Goal: Task Accomplishment & Management: Manage account settings

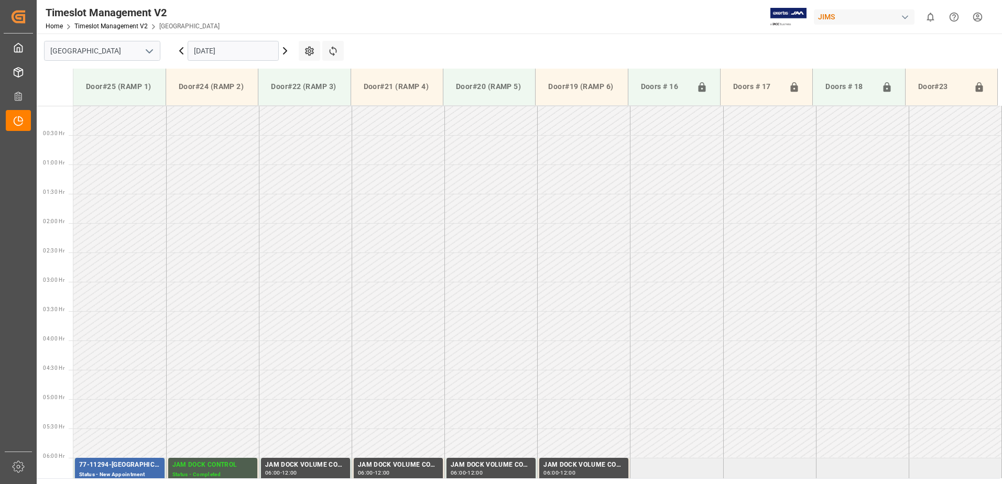
scroll to position [339, 0]
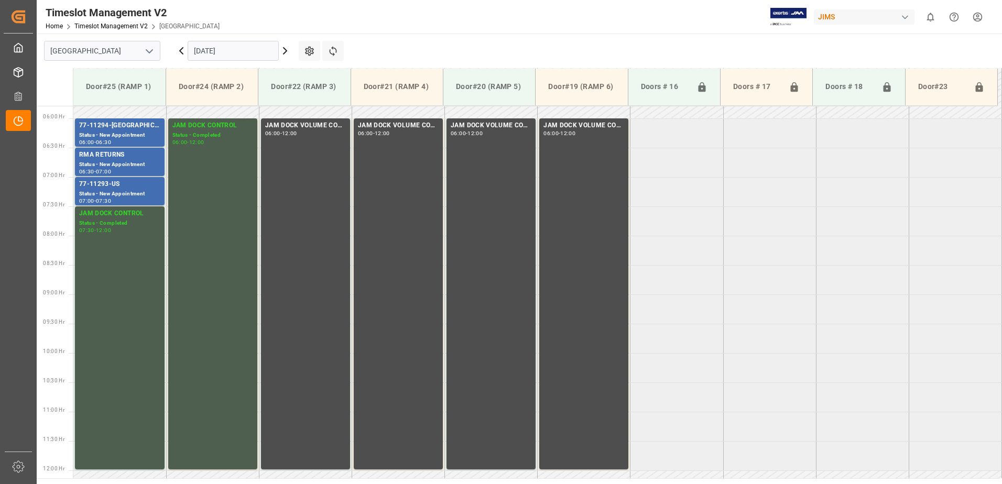
click at [249, 50] on input "[DATE]" at bounding box center [233, 51] width 91 height 20
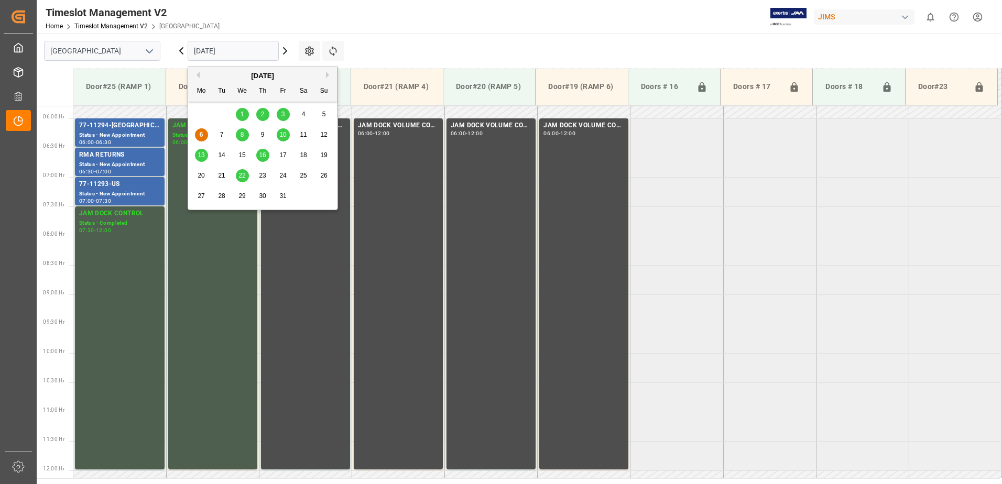
click at [282, 135] on span "10" at bounding box center [282, 134] width 7 height 7
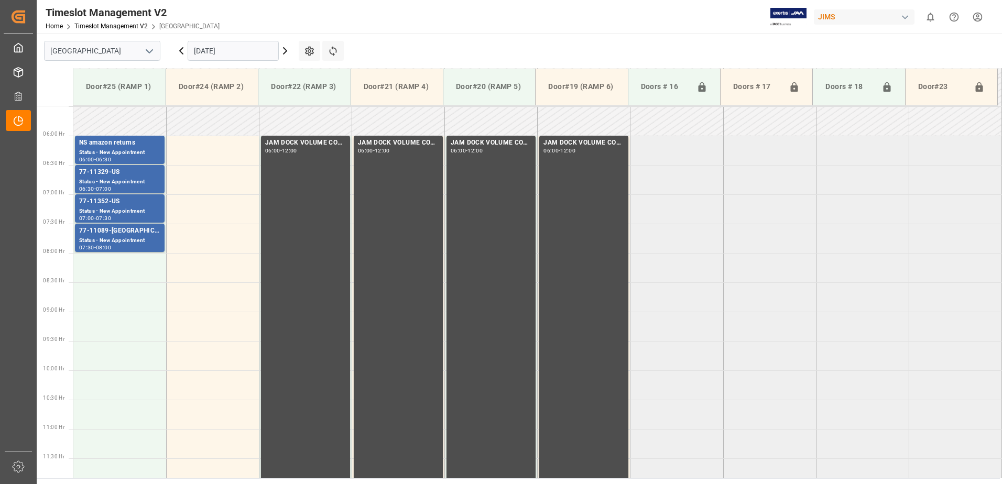
scroll to position [346, 0]
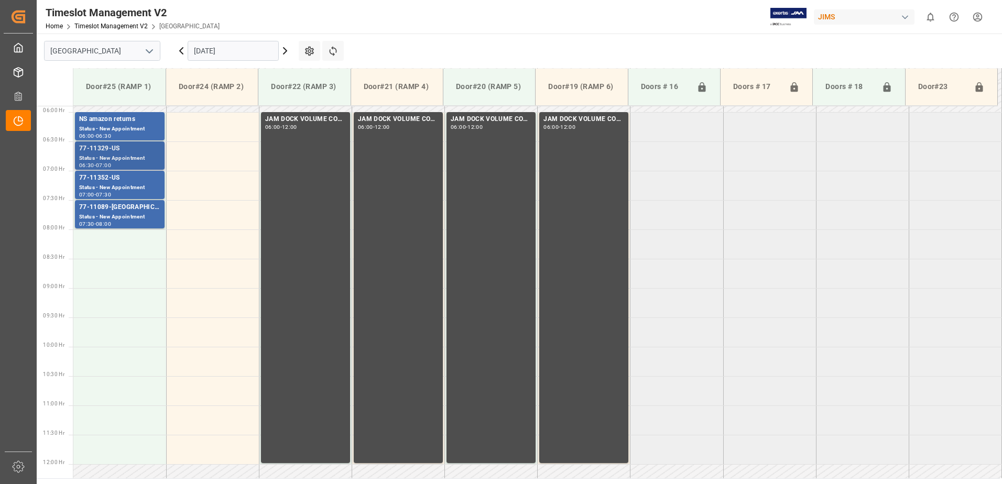
click at [115, 148] on div "77-11329-US" at bounding box center [119, 149] width 81 height 10
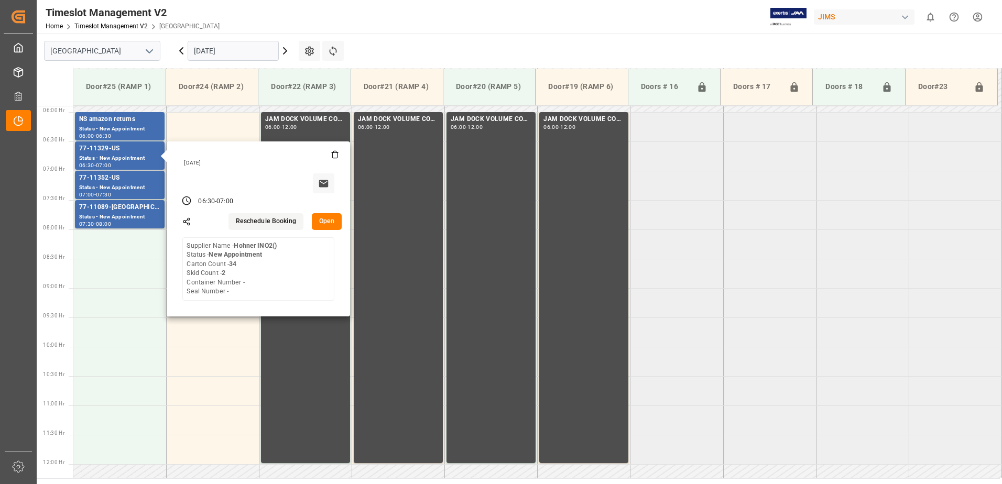
click at [324, 219] on button "Open" at bounding box center [327, 221] width 30 height 17
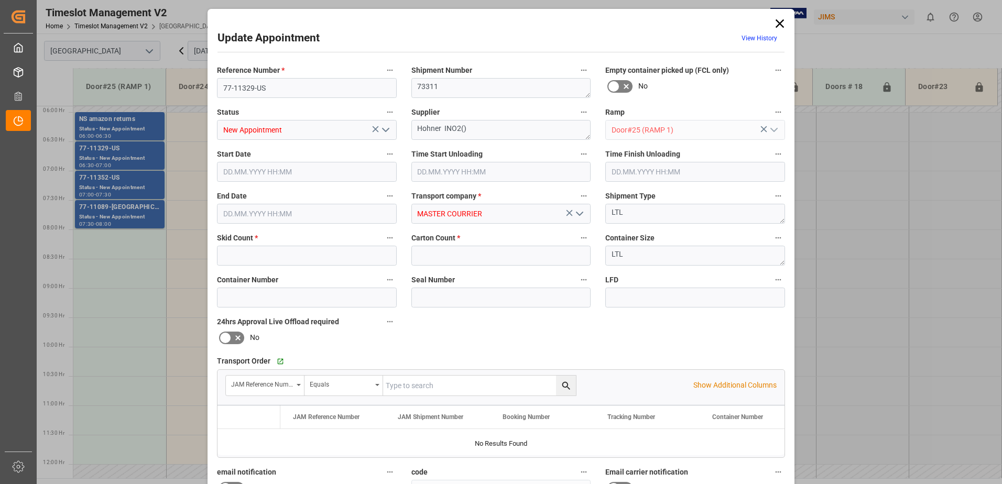
type input "2"
type input "34"
type input "[DATE] 06:30"
type input "[DATE] 07:00"
type input "[DATE] 19:28"
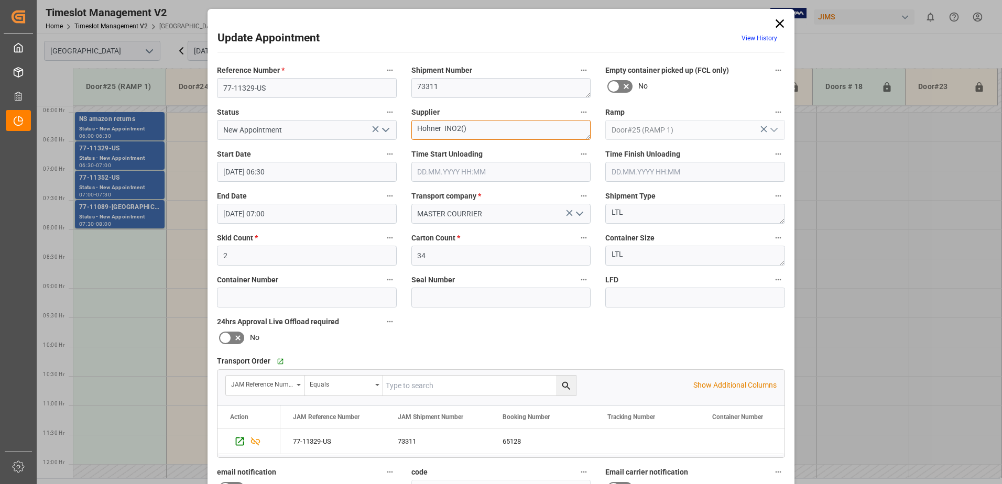
click at [462, 129] on textarea "Hohner INO2()" at bounding box center [501, 130] width 180 height 20
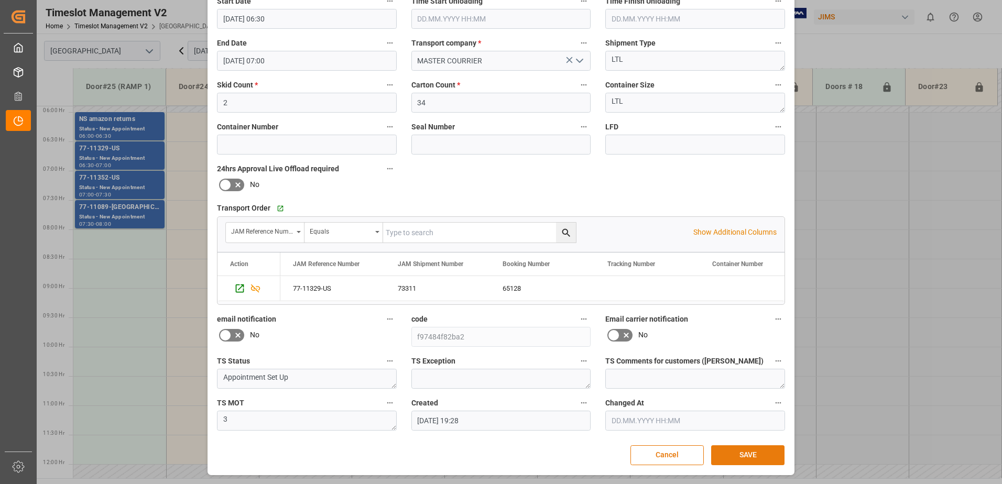
type textarea "Hohner INO2(25)"
click at [753, 455] on button "SAVE" at bounding box center [747, 455] width 73 height 20
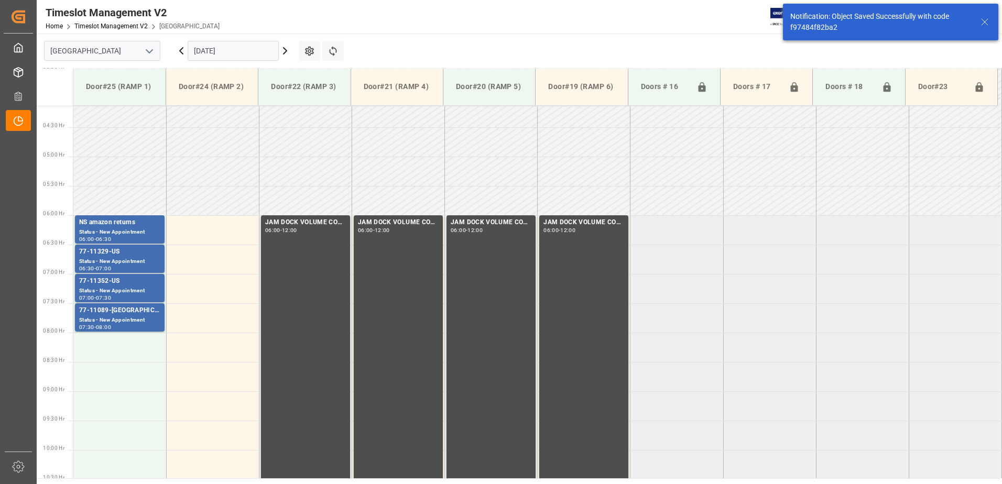
scroll to position [287, 0]
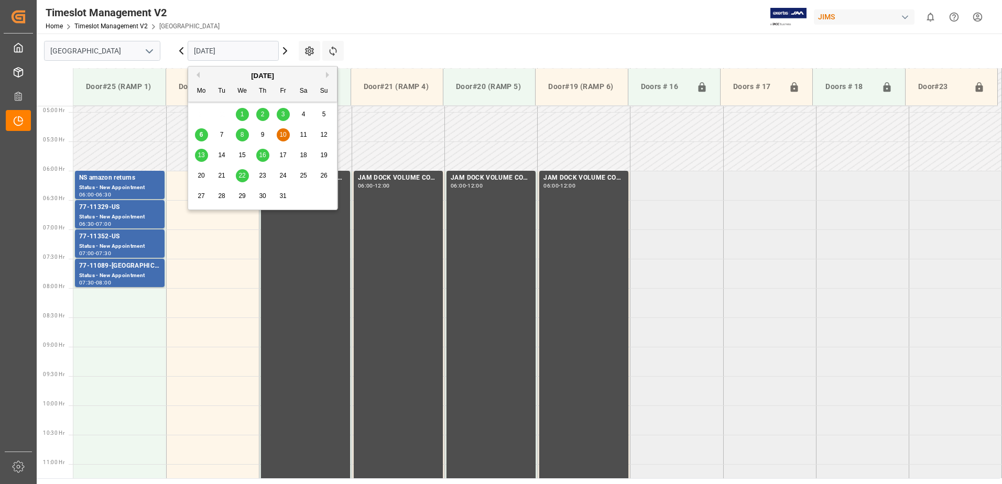
click at [242, 52] on input "[DATE]" at bounding box center [233, 51] width 91 height 20
click at [202, 136] on span "6" at bounding box center [202, 134] width 4 height 7
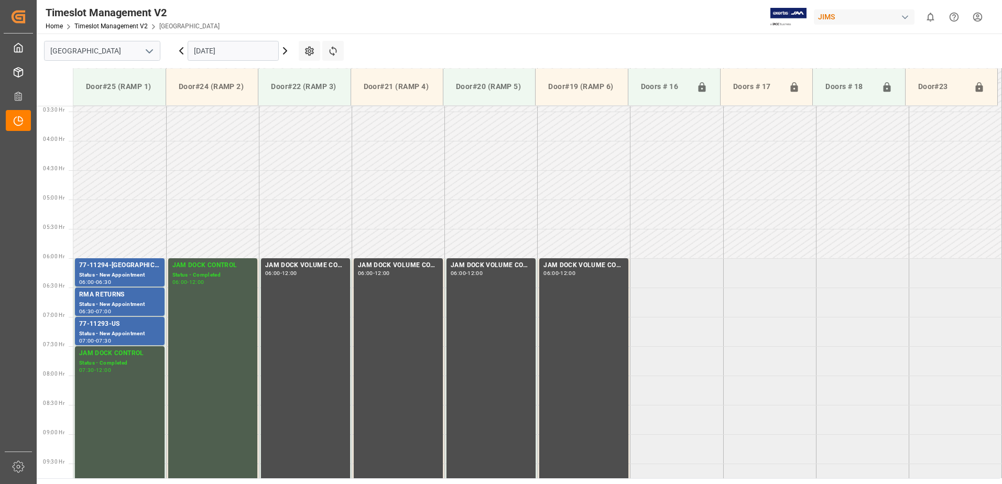
scroll to position [346, 0]
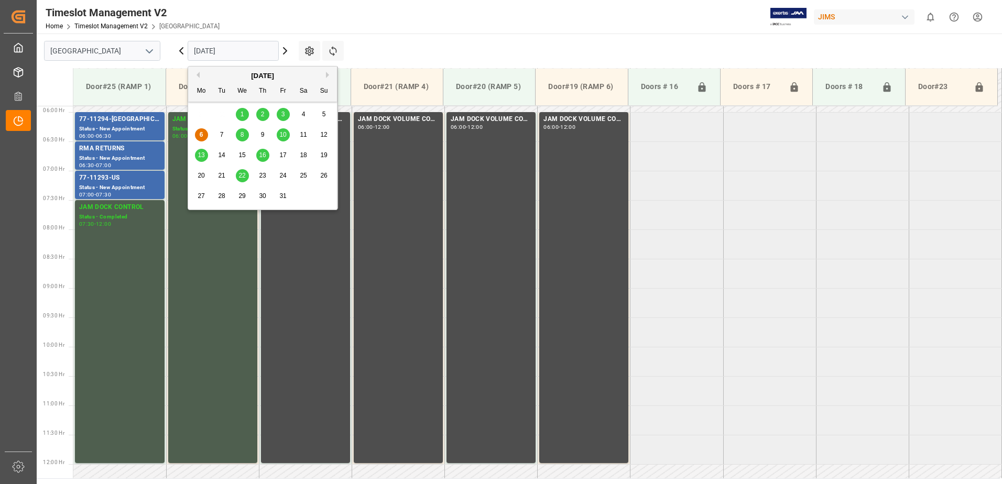
click at [261, 51] on input "[DATE]" at bounding box center [233, 51] width 91 height 20
click at [283, 110] on div "3" at bounding box center [283, 114] width 13 height 13
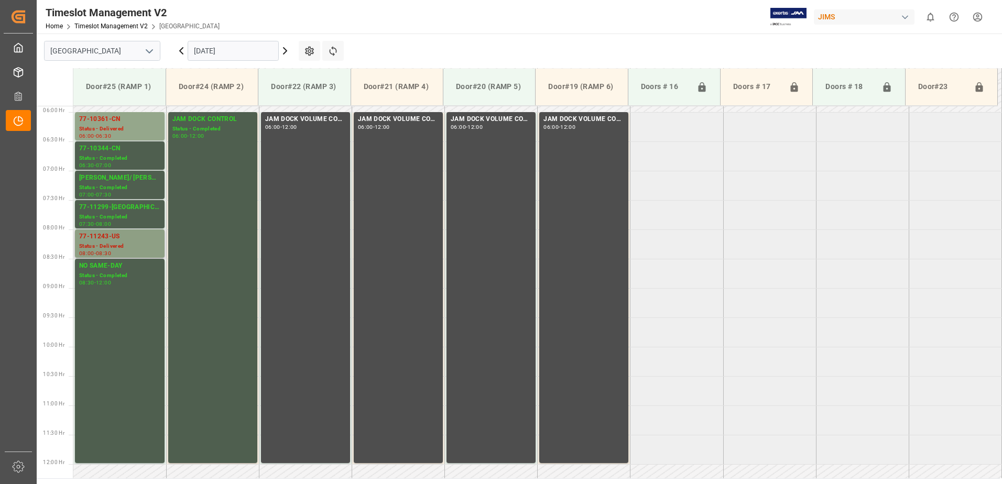
click at [116, 243] on div "Status - Delivered" at bounding box center [119, 246] width 81 height 9
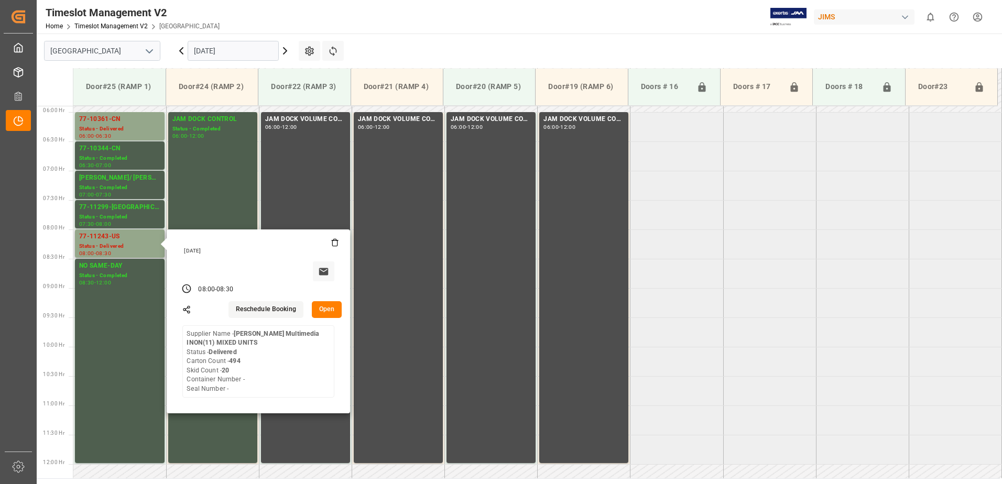
click at [331, 305] on button "Open" at bounding box center [327, 309] width 30 height 17
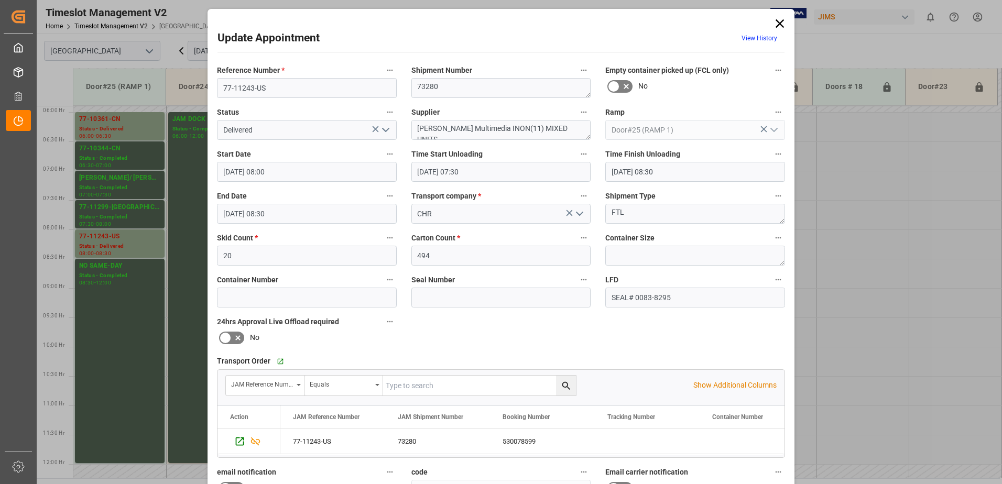
click at [386, 129] on icon "open menu" at bounding box center [385, 130] width 13 height 13
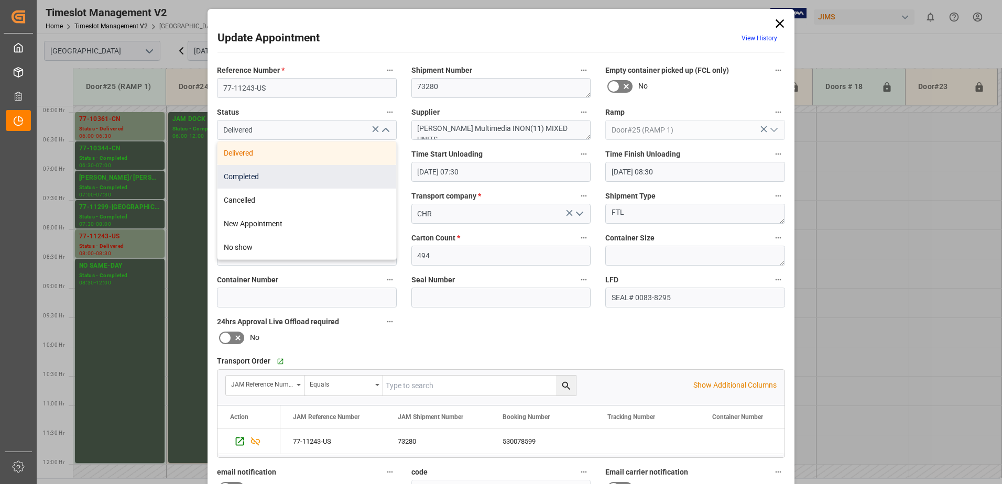
click at [286, 176] on div "Completed" at bounding box center [306, 177] width 179 height 24
type input "Completed"
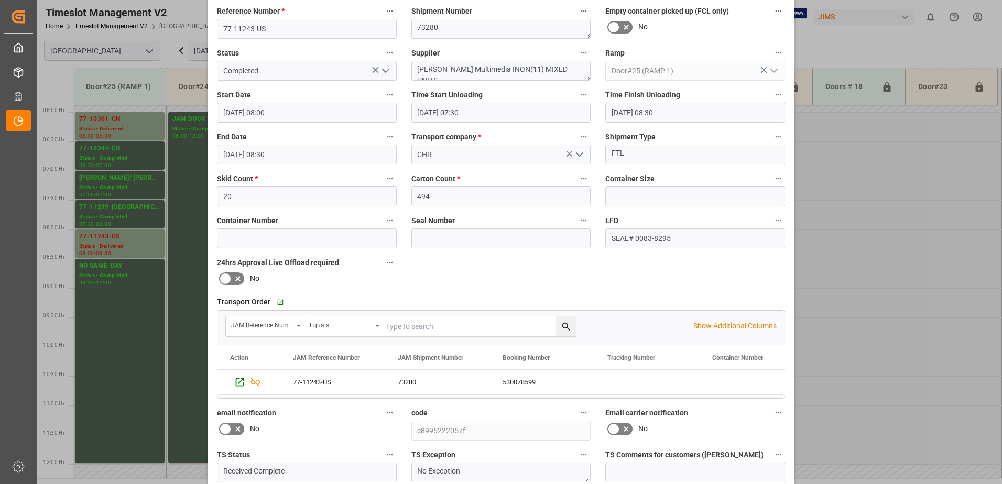
scroll to position [153, 0]
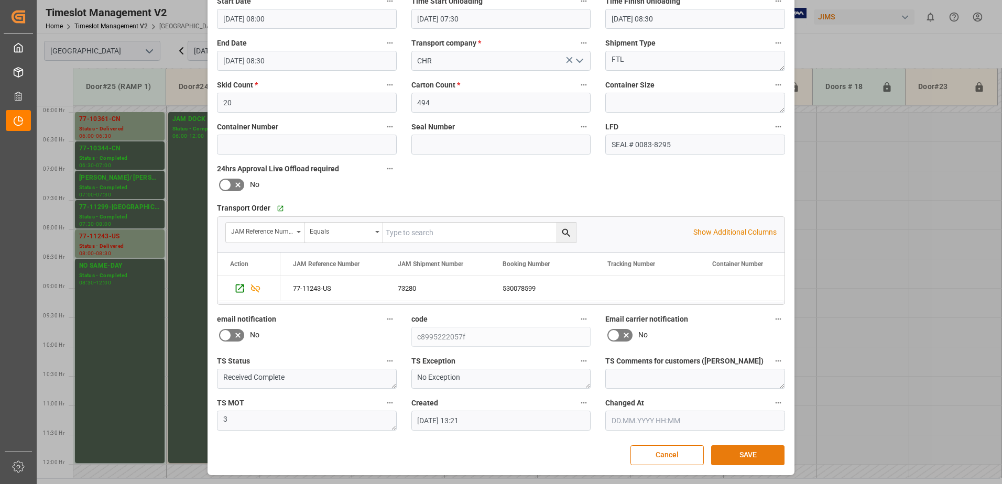
click at [746, 454] on button "SAVE" at bounding box center [747, 455] width 73 height 20
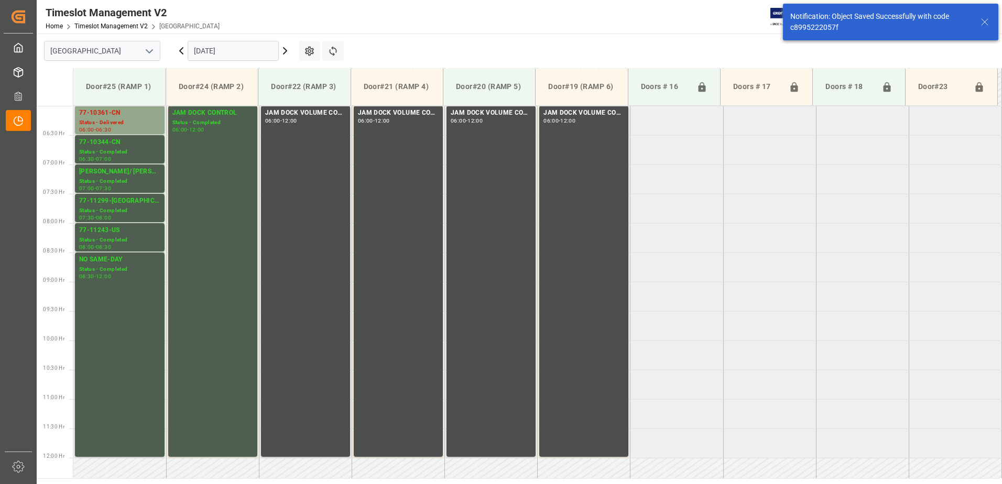
scroll to position [300, 0]
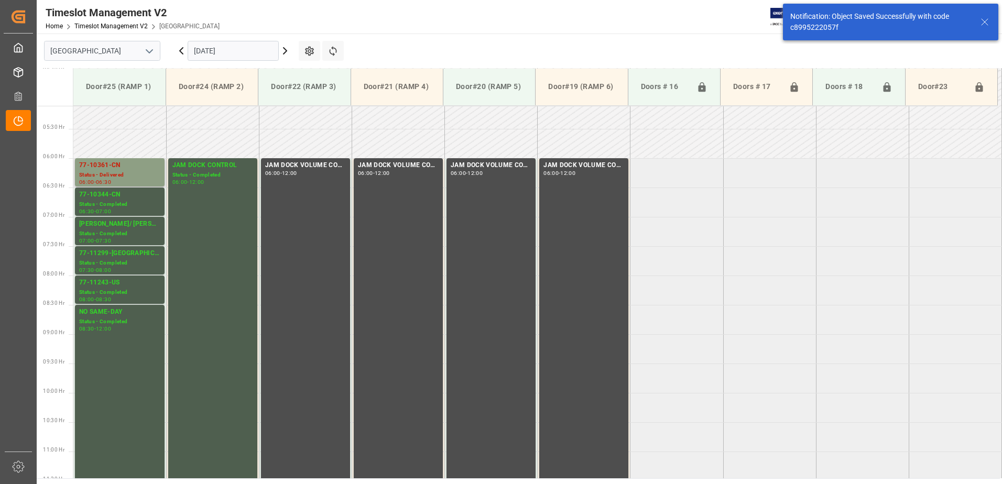
click at [128, 170] on div "77-10361-CN" at bounding box center [119, 165] width 81 height 10
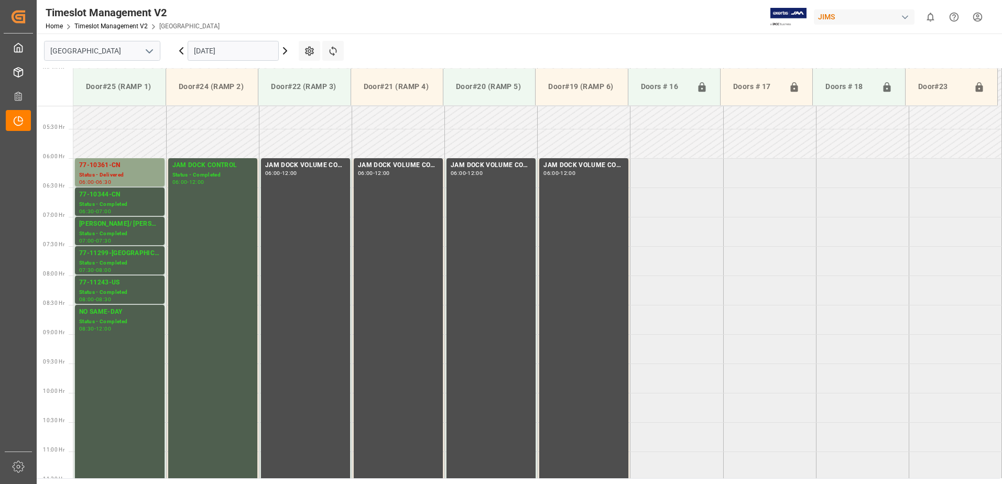
click at [181, 50] on icon at bounding box center [181, 51] width 3 height 6
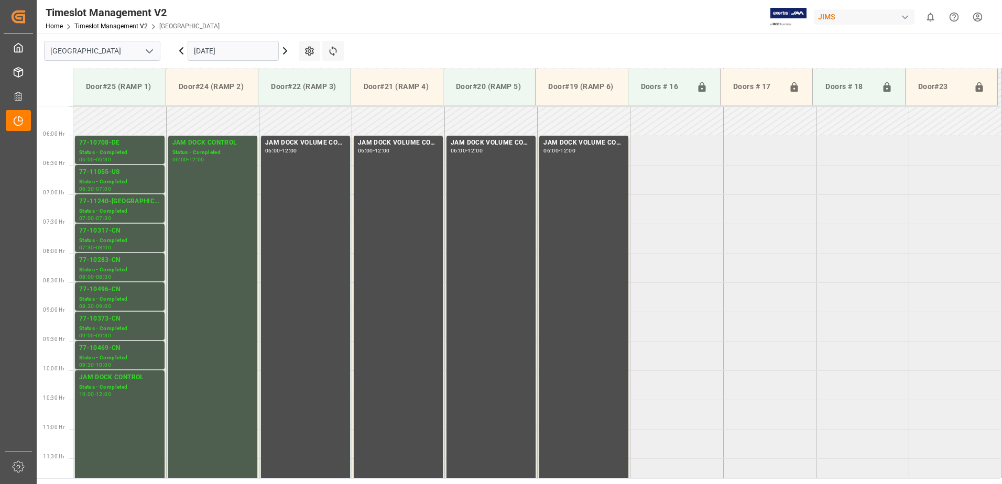
scroll to position [346, 0]
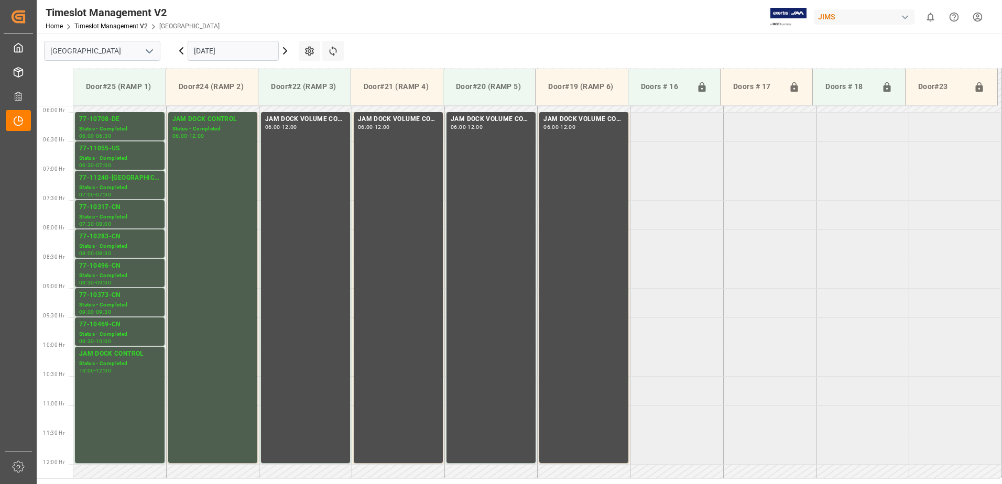
click at [181, 49] on icon at bounding box center [181, 51] width 3 height 6
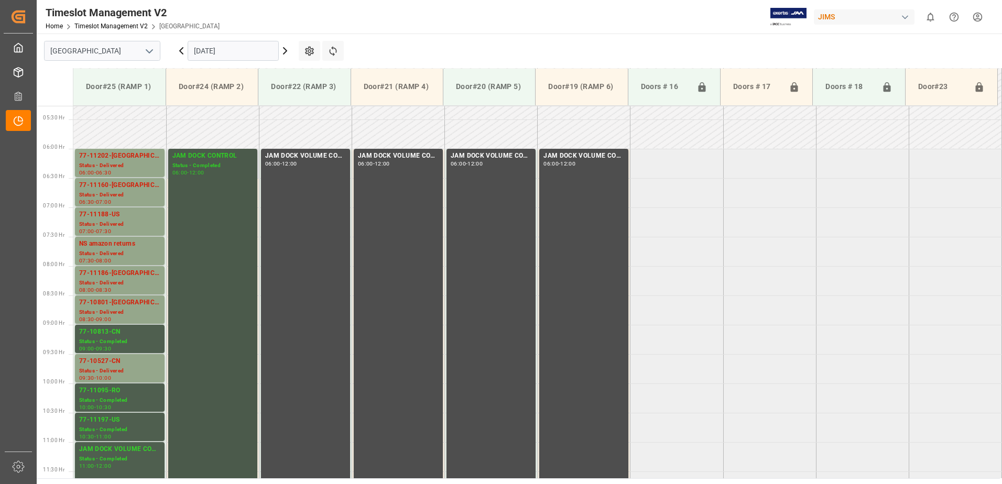
scroll to position [293, 0]
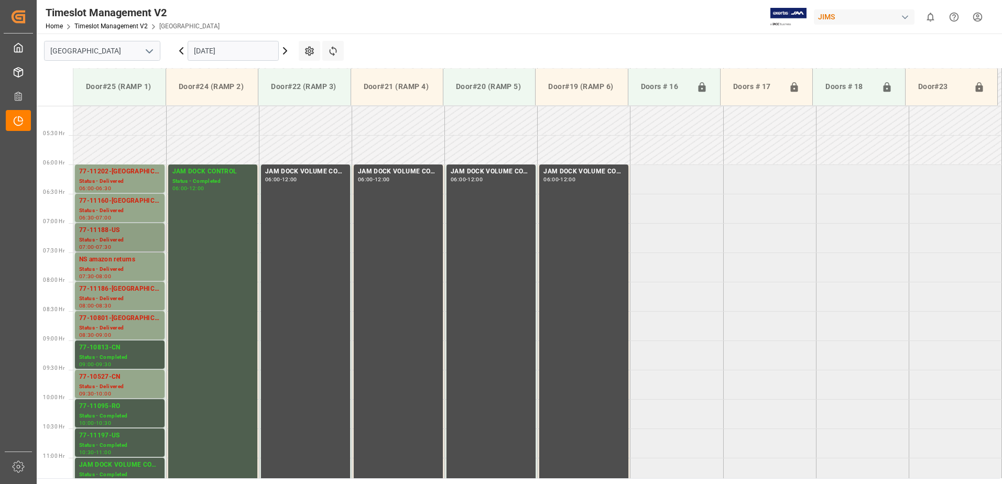
click at [111, 235] on div "77-11188-US" at bounding box center [119, 230] width 81 height 10
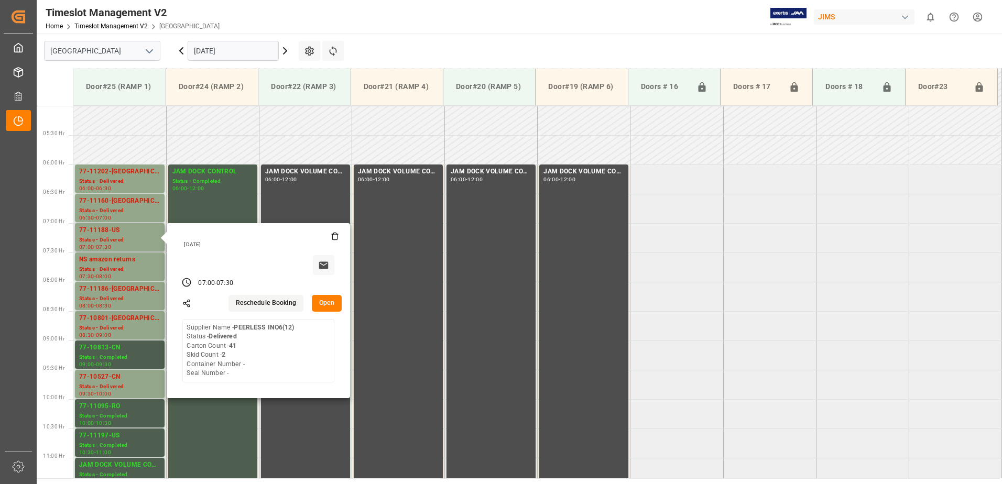
click at [327, 301] on button "Open" at bounding box center [327, 303] width 30 height 17
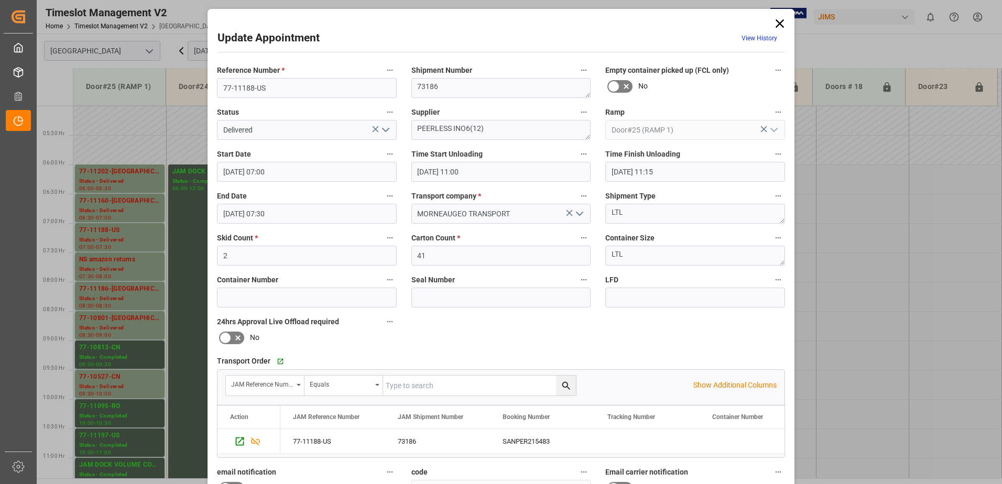
click at [386, 128] on icon "open menu" at bounding box center [385, 130] width 13 height 13
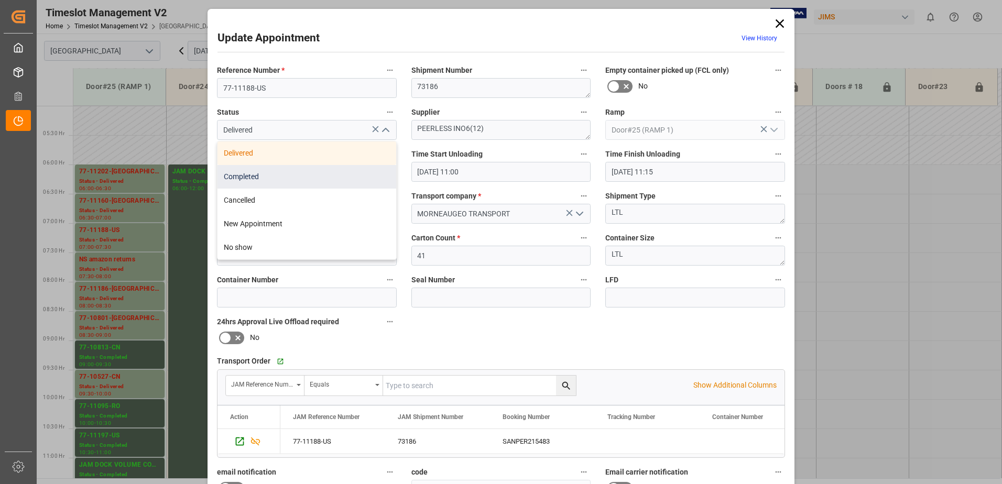
click at [290, 180] on div "Completed" at bounding box center [306, 177] width 179 height 24
type input "Completed"
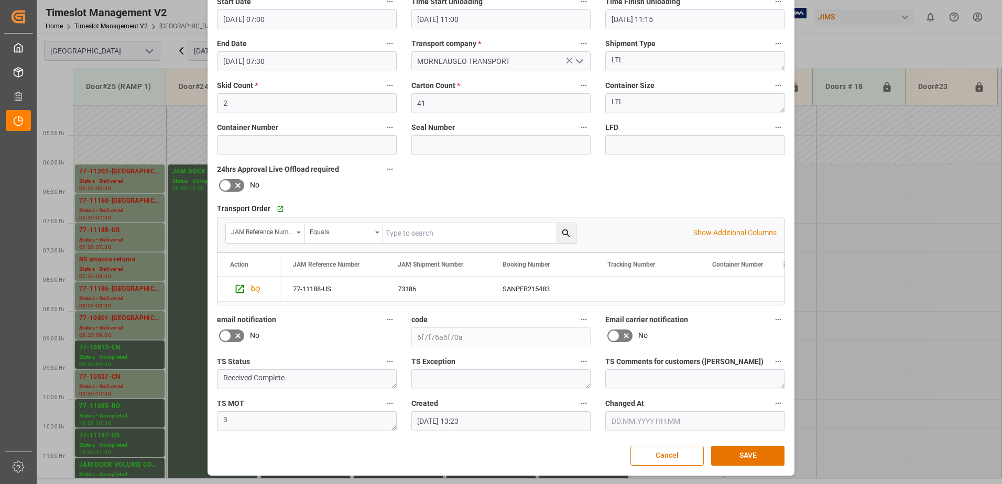
scroll to position [153, 0]
click at [757, 455] on button "SAVE" at bounding box center [747, 455] width 73 height 20
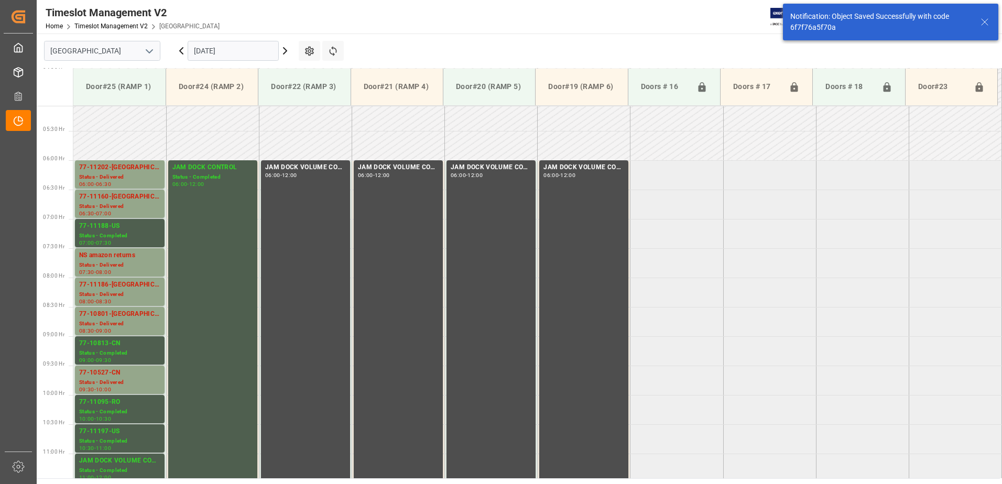
scroll to position [346, 0]
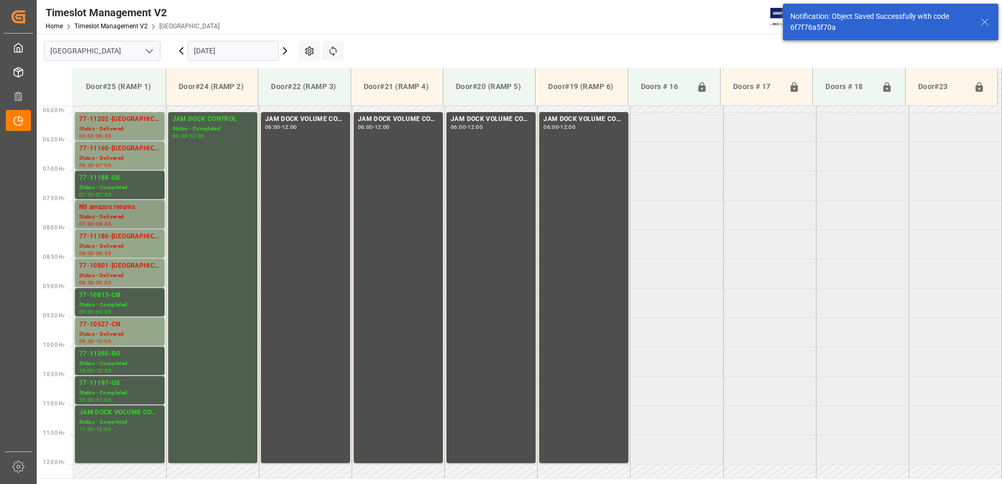
click at [105, 207] on div "NS amazon returns" at bounding box center [119, 207] width 81 height 10
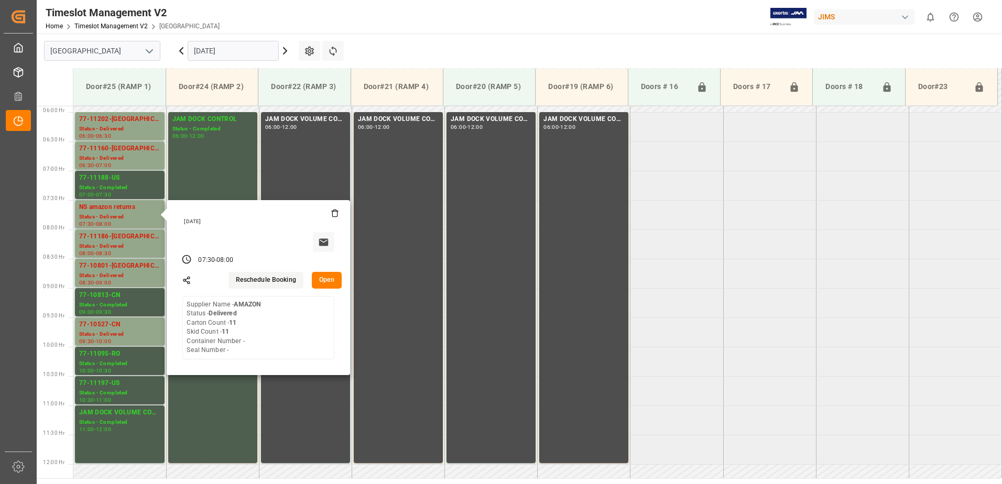
click at [328, 281] on button "Open" at bounding box center [327, 280] width 30 height 17
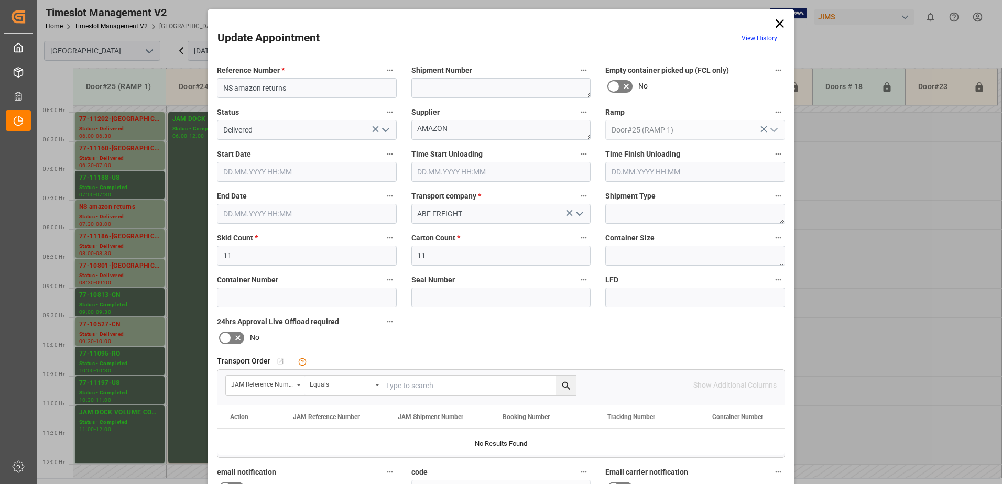
type input "[DATE] 07:30"
type input "[DATE] 09:45"
type input "[DATE] 08:00"
type input "[DATE] 15:18"
click at [640, 172] on input "text" at bounding box center [695, 172] width 180 height 20
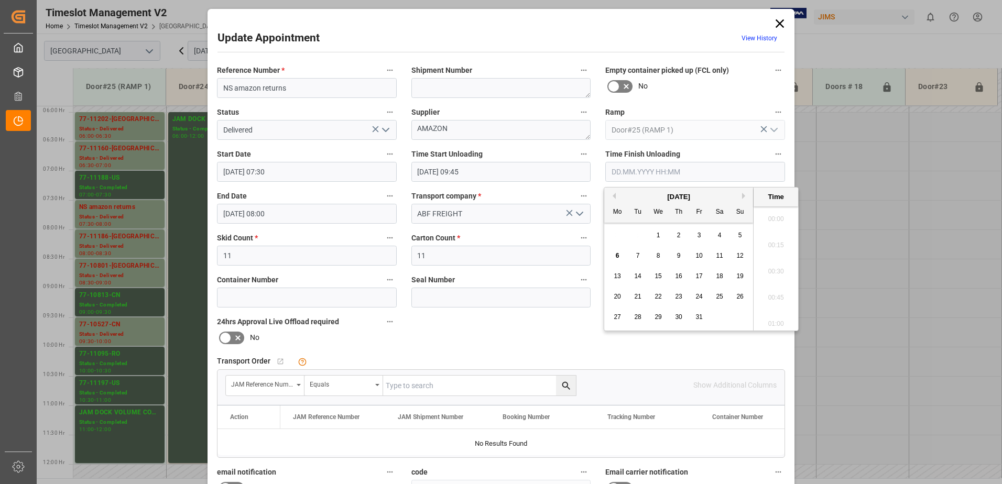
scroll to position [711, 0]
click at [659, 234] on span "1" at bounding box center [658, 235] width 4 height 7
click at [777, 294] on li "11:00" at bounding box center [775, 294] width 45 height 26
type input "[DATE] 11:00"
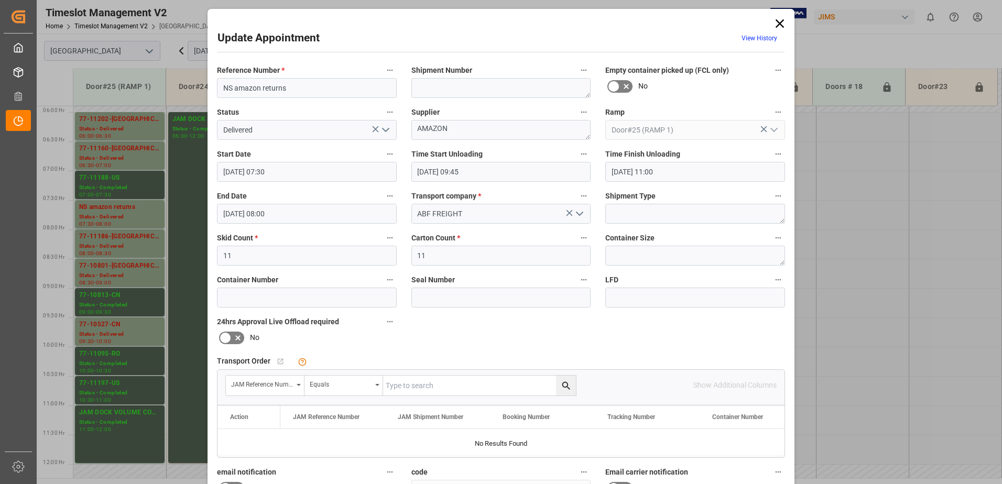
click at [387, 128] on icon "open menu" at bounding box center [385, 130] width 13 height 13
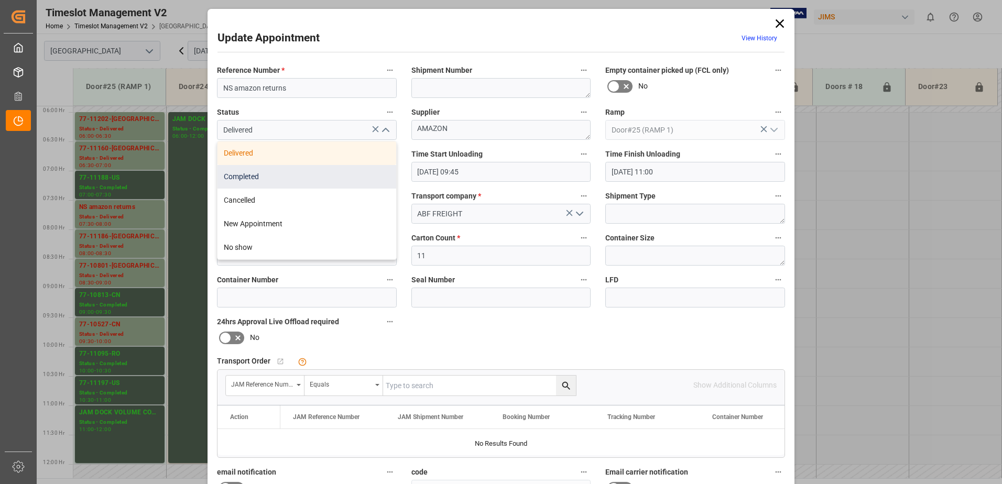
click at [313, 174] on div "Completed" at bounding box center [306, 177] width 179 height 24
type input "Completed"
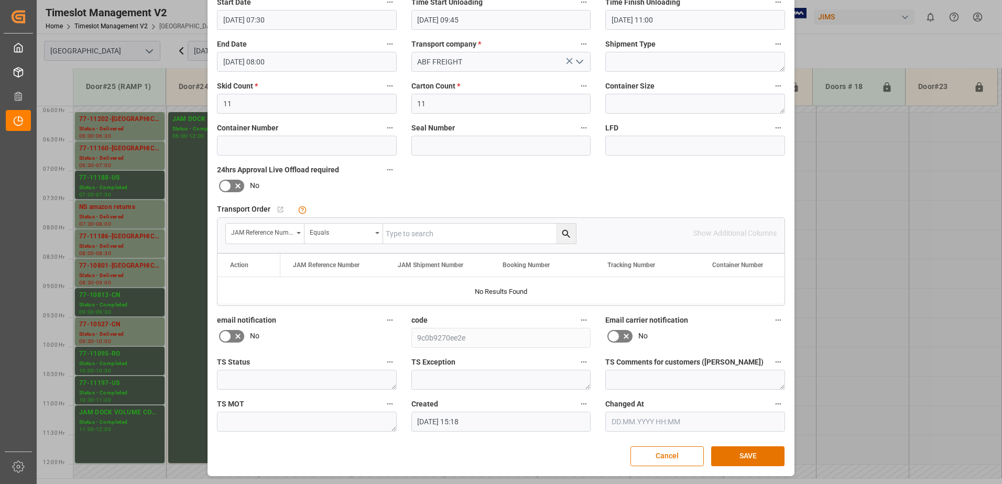
scroll to position [153, 0]
click at [746, 458] on button "SAVE" at bounding box center [747, 455] width 73 height 20
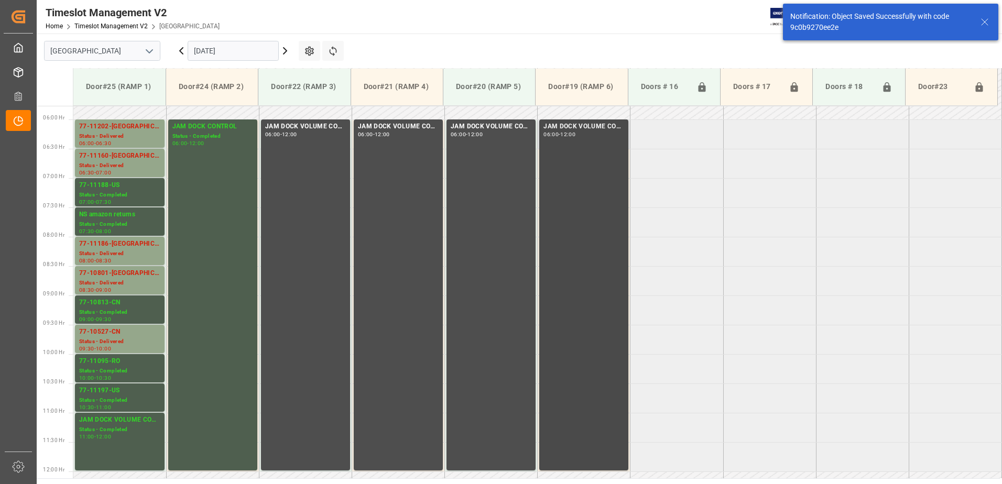
scroll to position [346, 0]
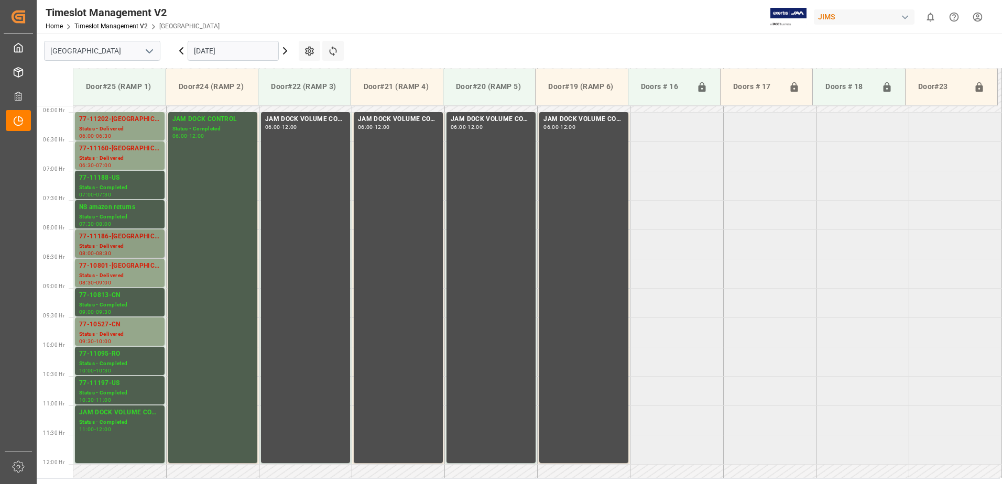
click at [122, 244] on div "Status - Delivered" at bounding box center [119, 246] width 81 height 9
click at [110, 271] on div "77-10801-[GEOGRAPHIC_DATA]" at bounding box center [119, 266] width 81 height 10
click at [103, 330] on div "Status - Delivered" at bounding box center [119, 334] width 81 height 9
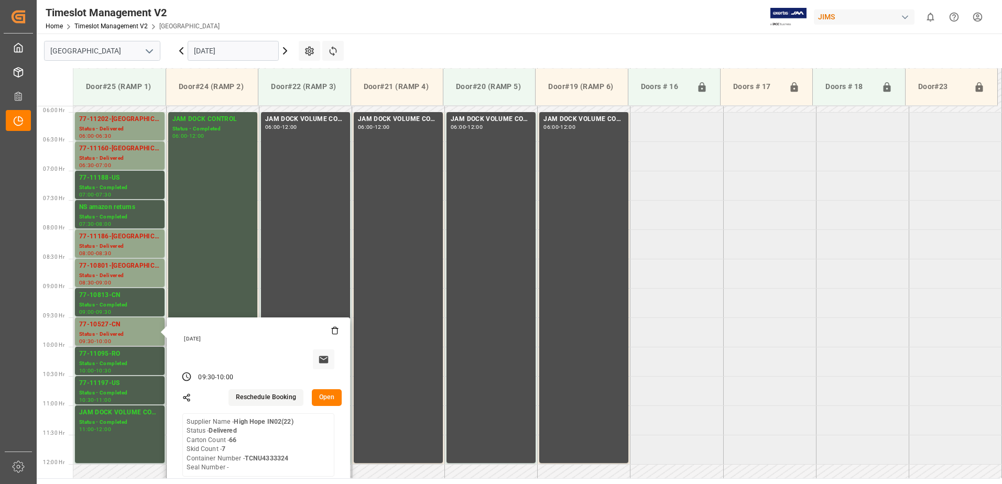
click at [326, 395] on button "Open" at bounding box center [327, 397] width 30 height 17
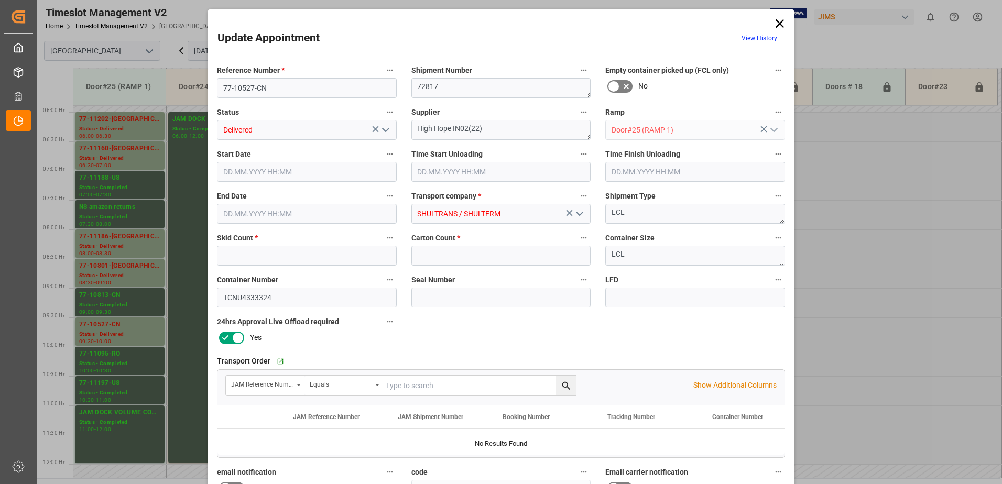
type input "7"
type input "66"
type input "[DATE] 09:30"
type input "[DATE] 10:15"
type input "[DATE] 10:00"
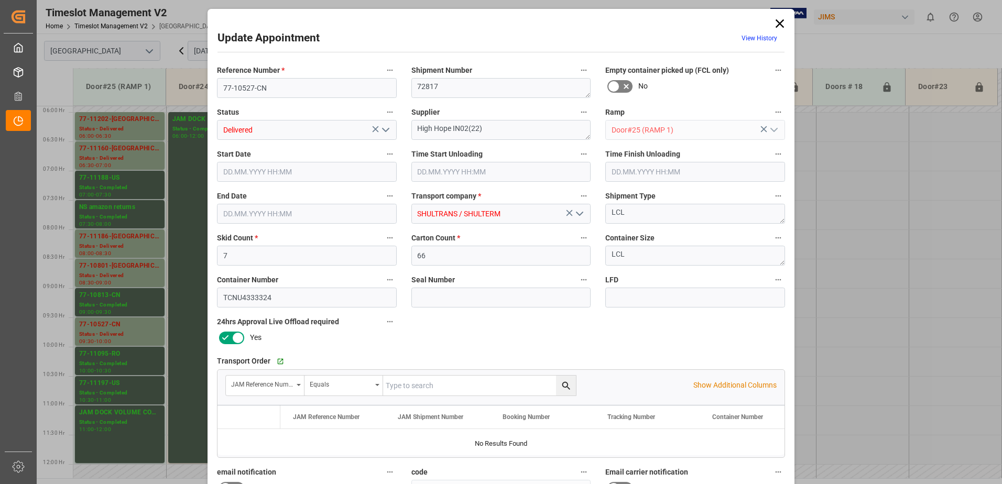
type input "[DATE] 13:57"
click at [384, 128] on icon "open menu" at bounding box center [385, 130] width 13 height 13
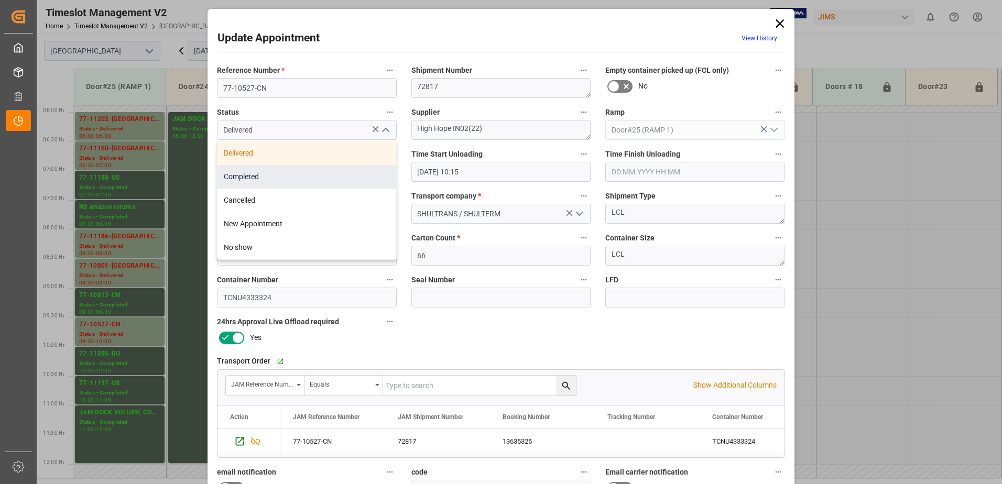
click at [287, 177] on div "Completed" at bounding box center [306, 177] width 179 height 24
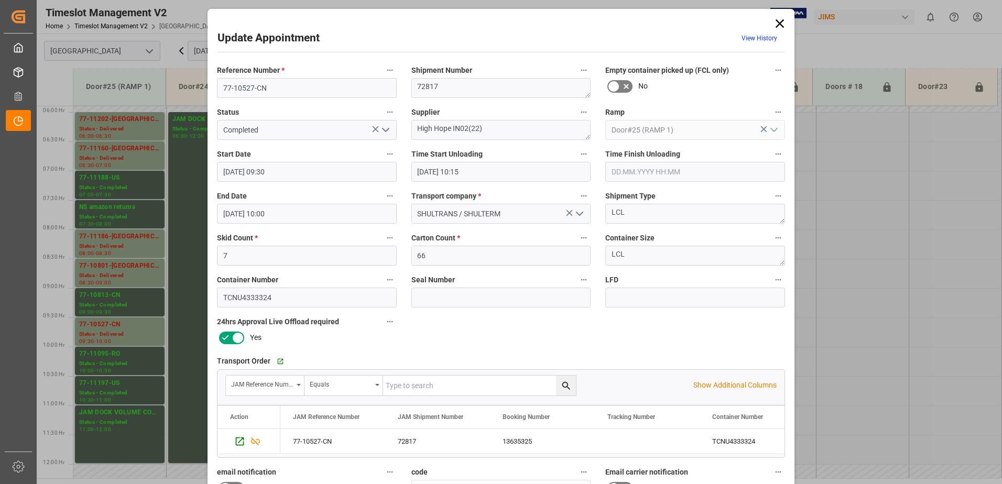
type input "Completed"
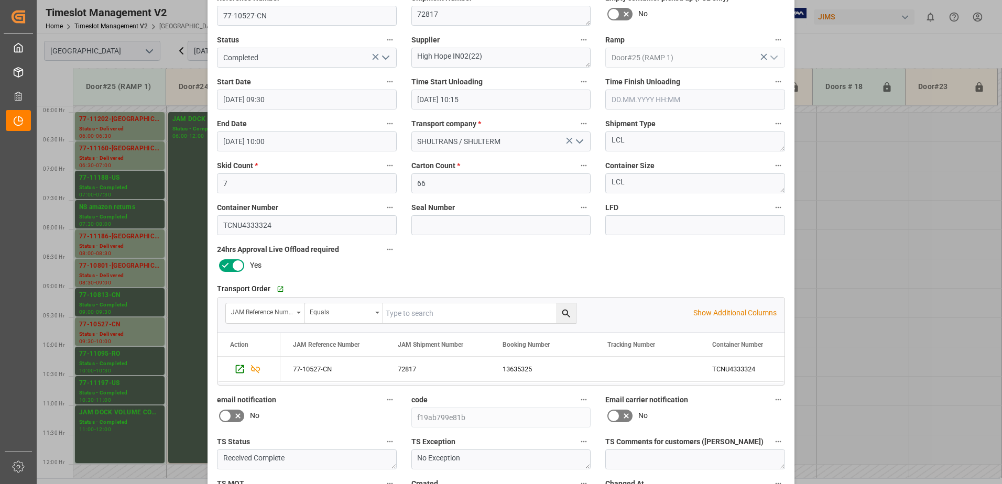
scroll to position [153, 0]
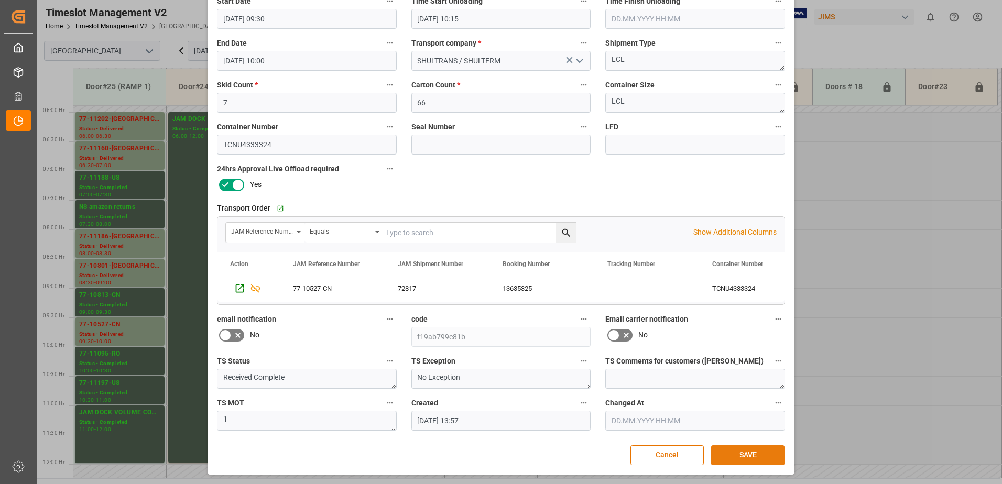
click at [738, 451] on button "SAVE" at bounding box center [747, 455] width 73 height 20
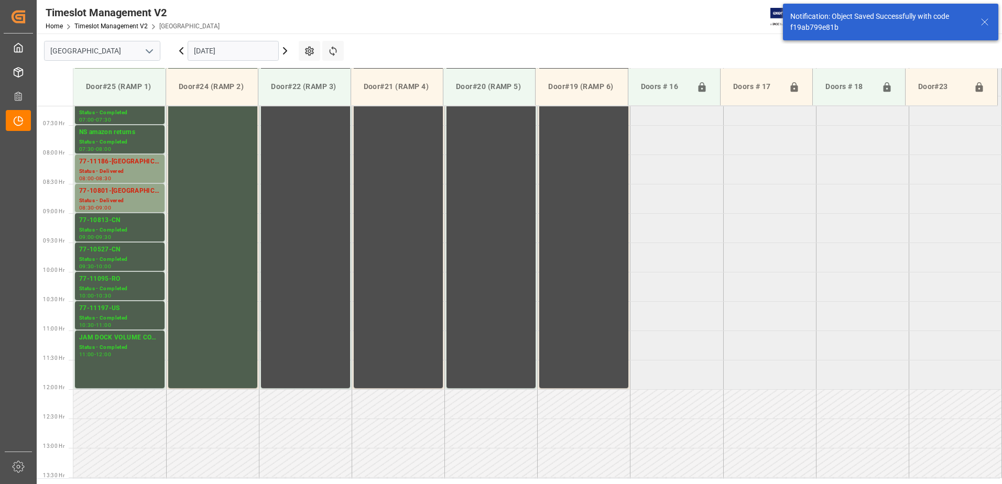
scroll to position [358, 0]
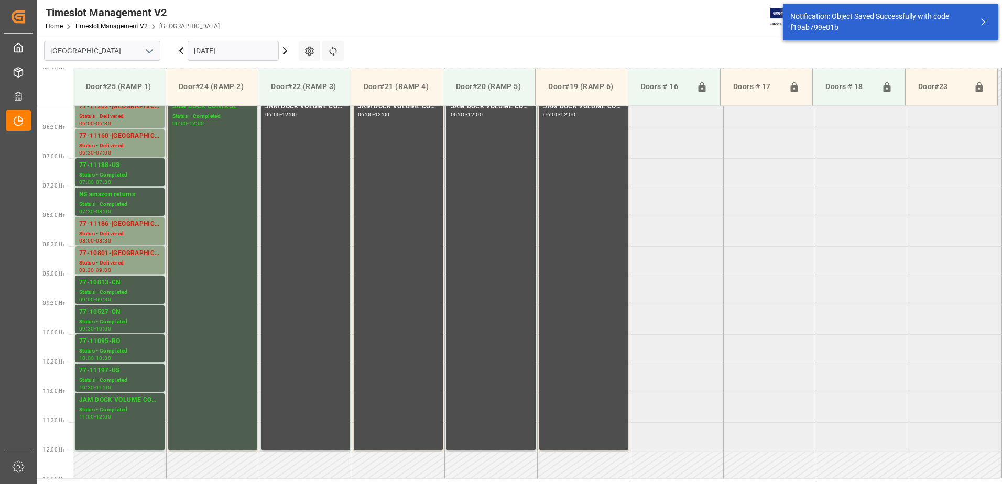
click at [180, 50] on icon at bounding box center [181, 51] width 3 height 6
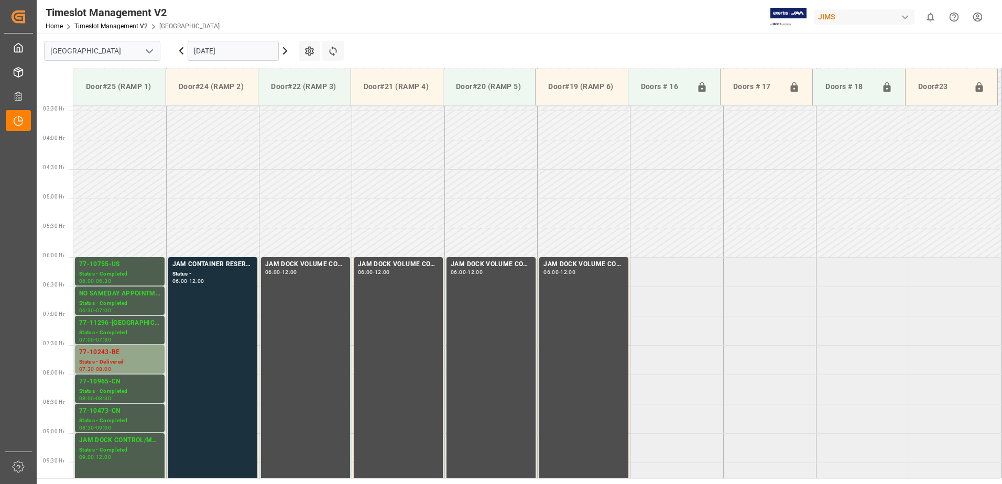
scroll to position [346, 0]
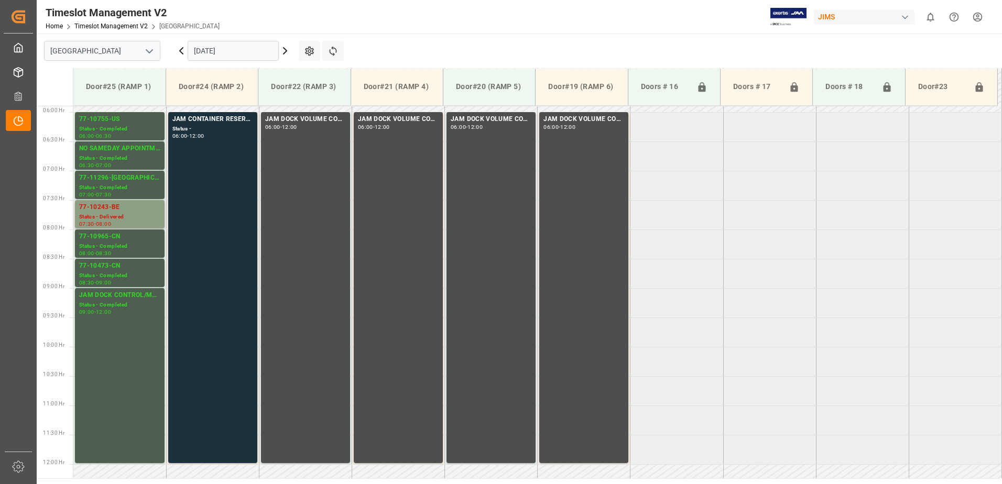
click at [109, 212] on div "77-10243-BE" at bounding box center [119, 207] width 81 height 10
click at [181, 48] on icon at bounding box center [181, 51] width 13 height 13
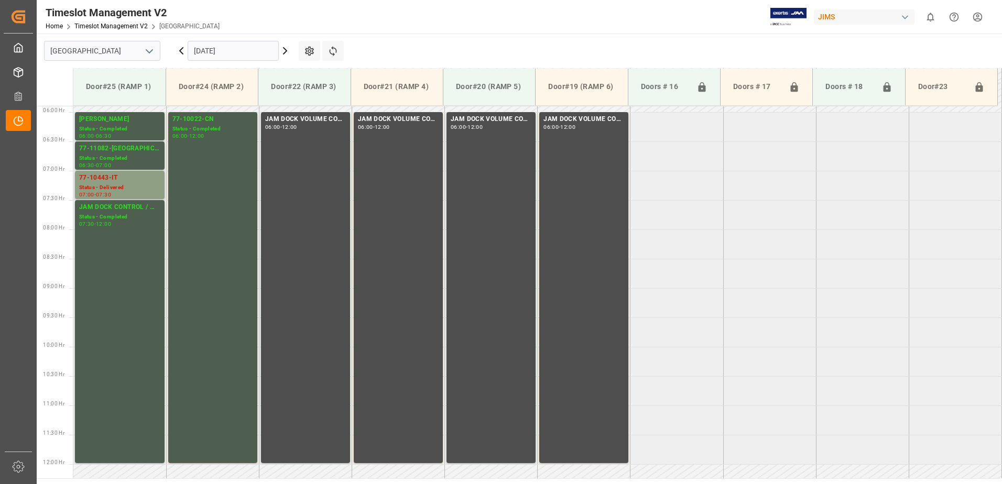
click at [125, 180] on div "77-10443-IT" at bounding box center [119, 178] width 81 height 10
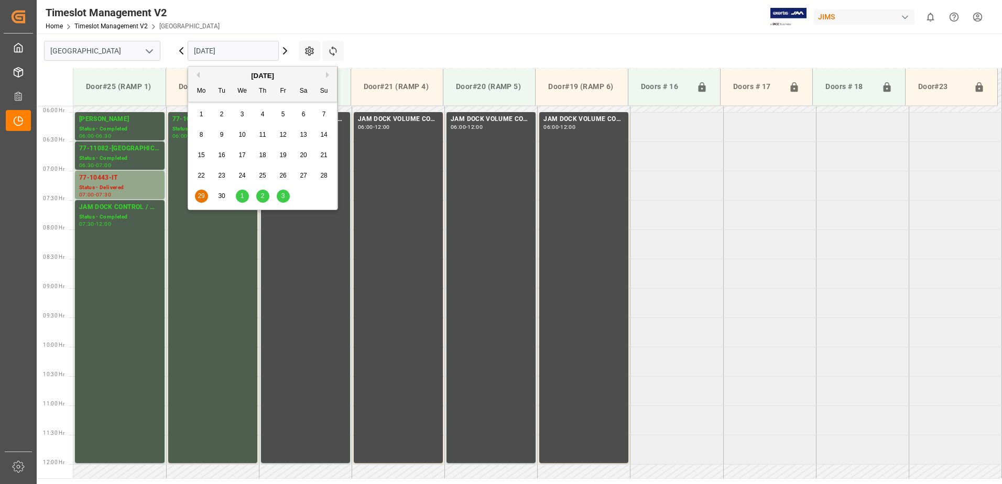
click at [251, 47] on input "[DATE]" at bounding box center [233, 51] width 91 height 20
click at [283, 174] on span "26" at bounding box center [282, 175] width 7 height 7
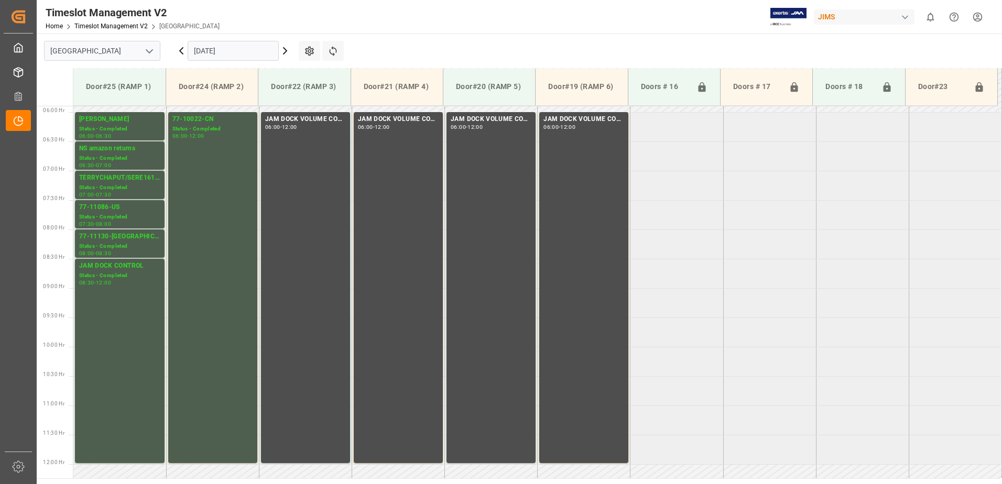
click at [180, 51] on icon at bounding box center [181, 51] width 3 height 6
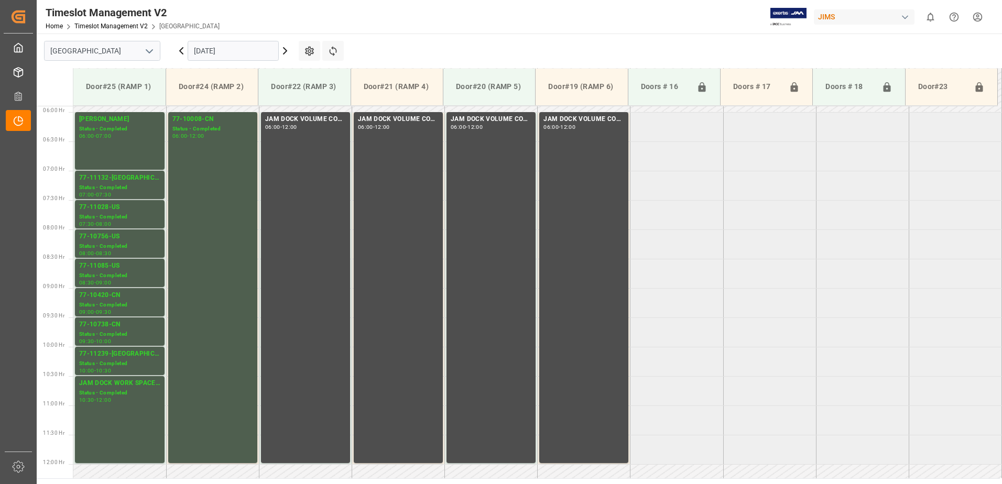
click at [180, 51] on icon at bounding box center [181, 51] width 3 height 6
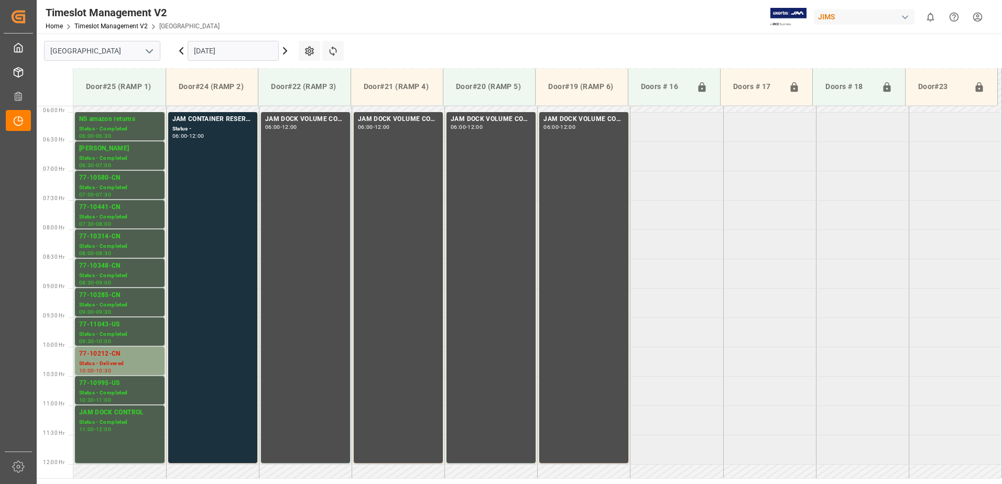
click at [180, 51] on icon at bounding box center [181, 51] width 3 height 6
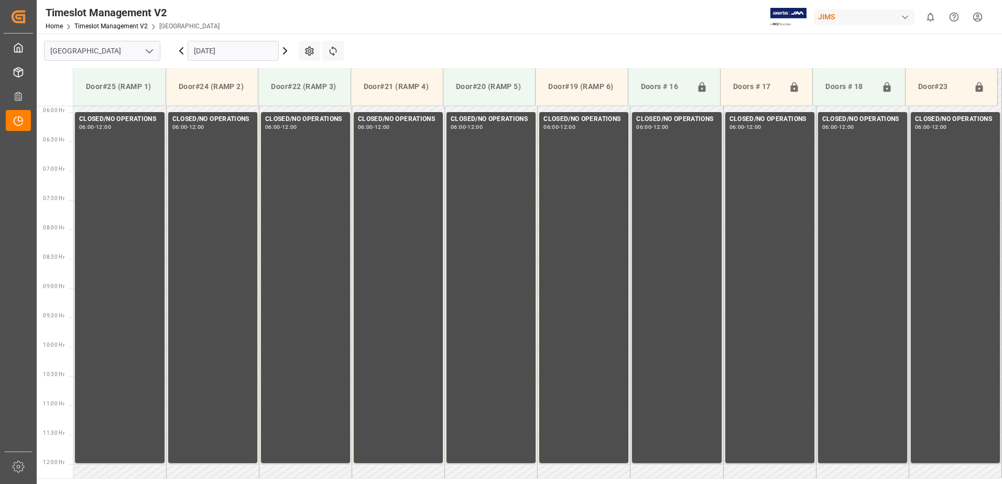
click at [286, 51] on icon at bounding box center [284, 51] width 3 height 6
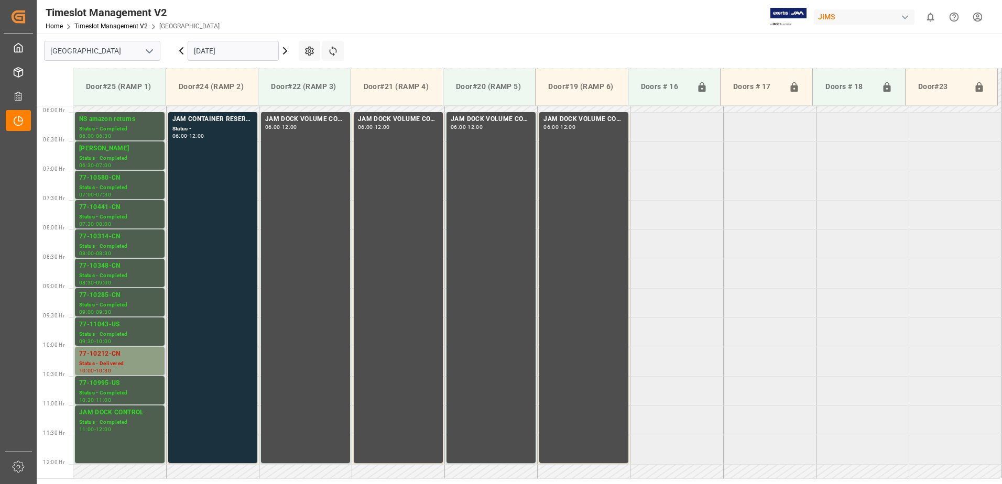
click at [109, 358] on div "77-10212-CN" at bounding box center [119, 354] width 81 height 10
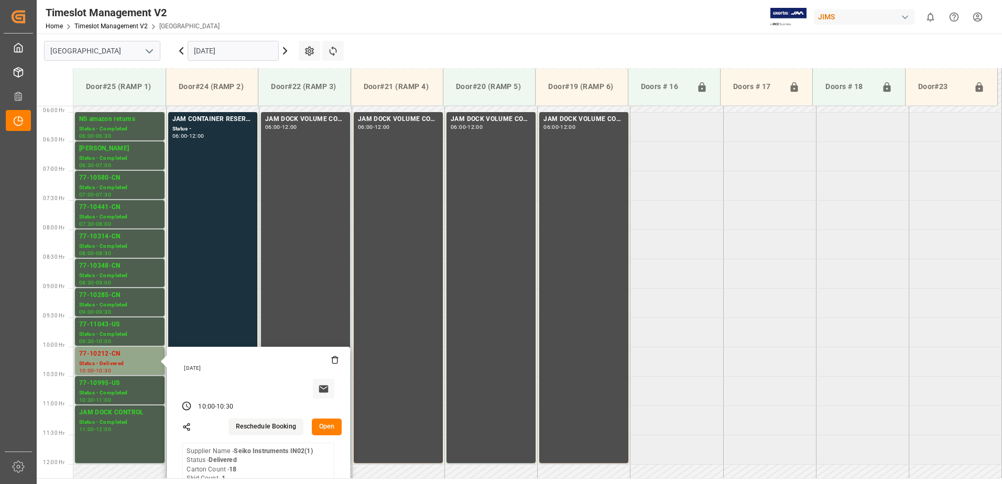
click at [327, 425] on button "Open" at bounding box center [327, 427] width 30 height 17
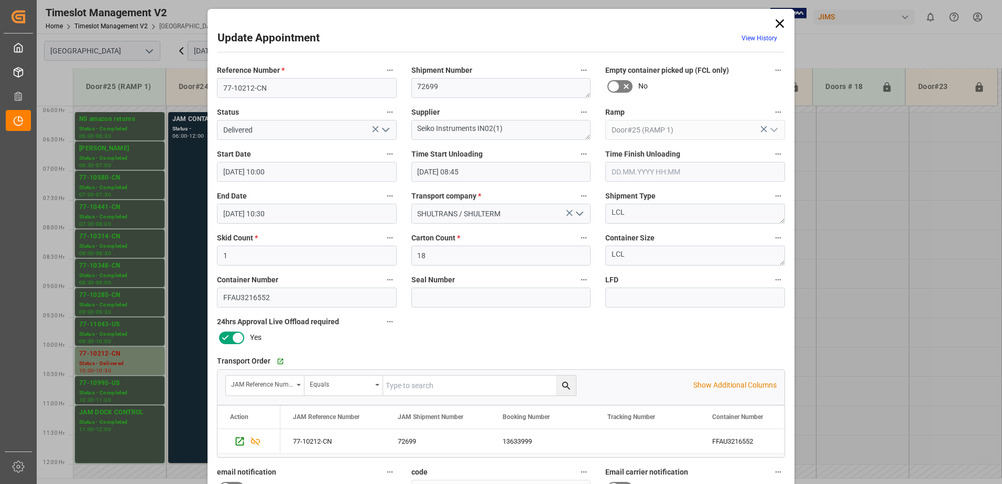
click at [384, 129] on icon "open menu" at bounding box center [385, 130] width 13 height 13
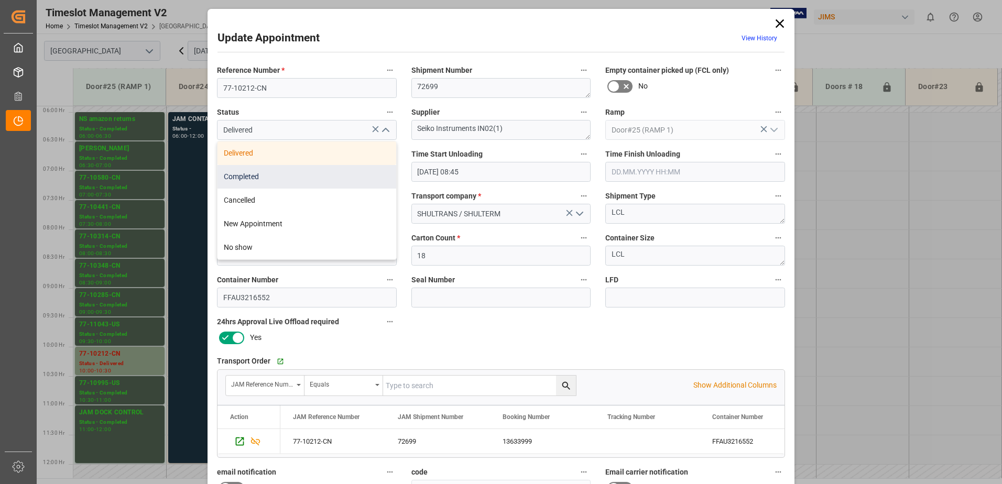
click at [319, 176] on div "Completed" at bounding box center [306, 177] width 179 height 24
type input "Completed"
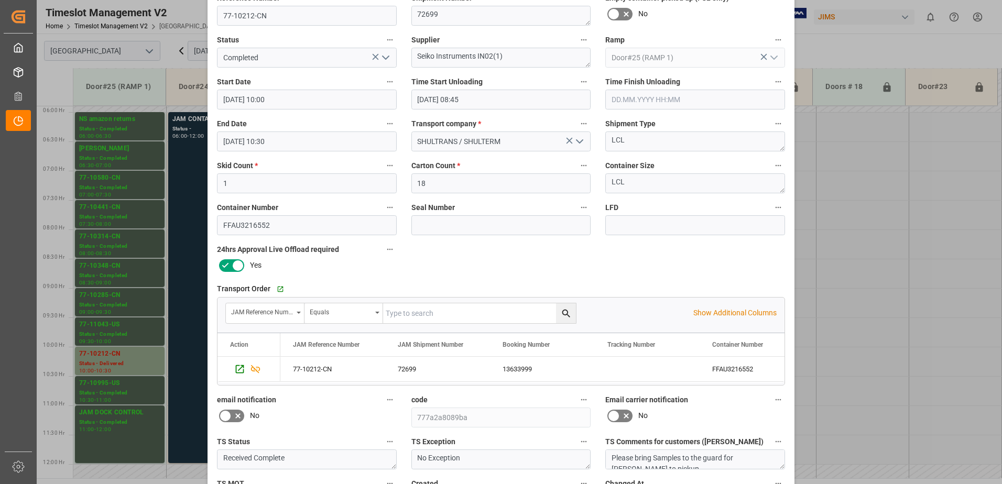
scroll to position [153, 0]
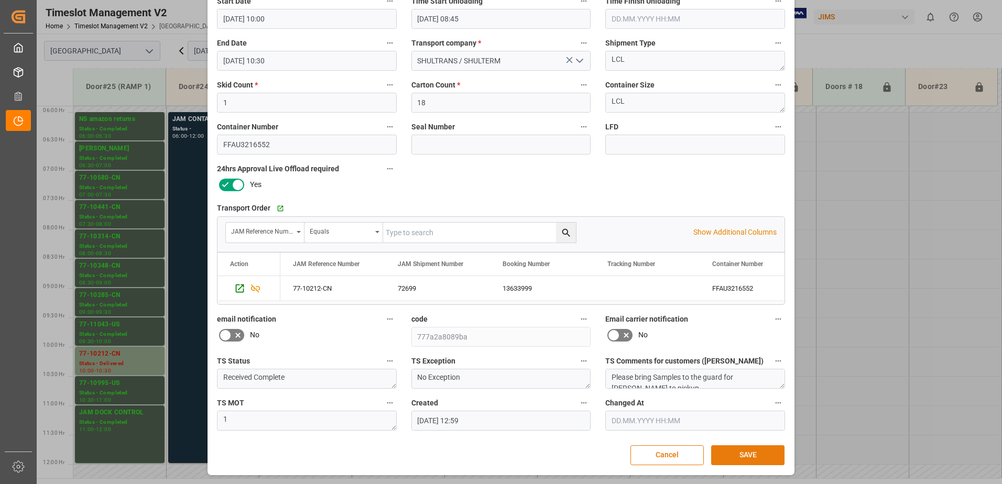
click at [767, 451] on button "SAVE" at bounding box center [747, 455] width 73 height 20
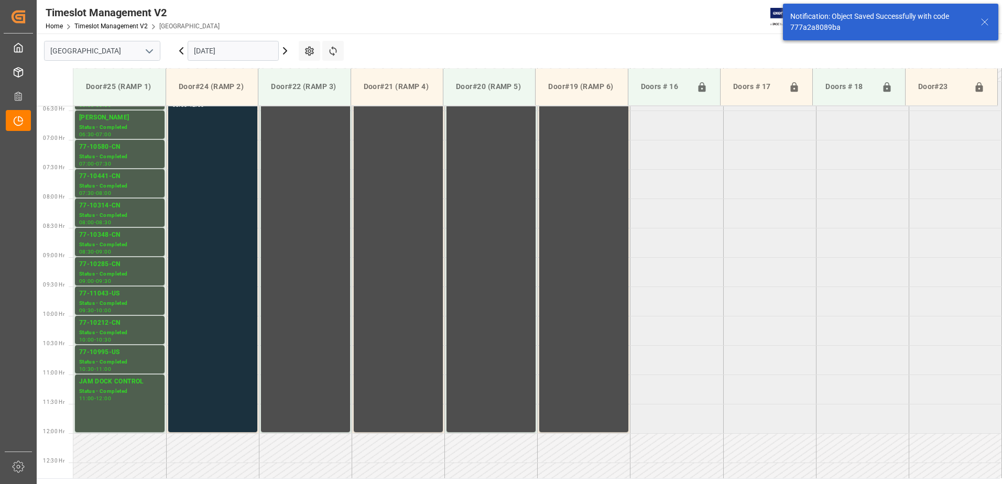
scroll to position [365, 0]
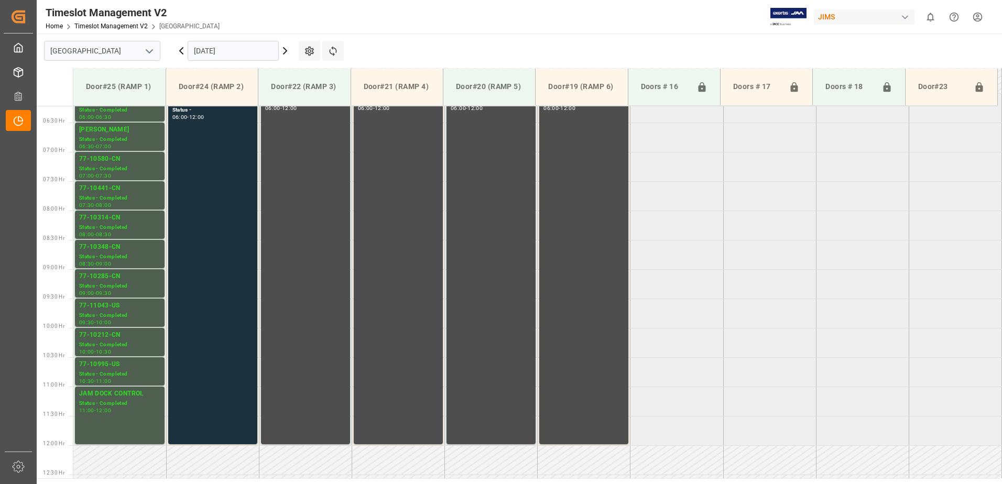
click at [180, 51] on icon at bounding box center [181, 51] width 3 height 6
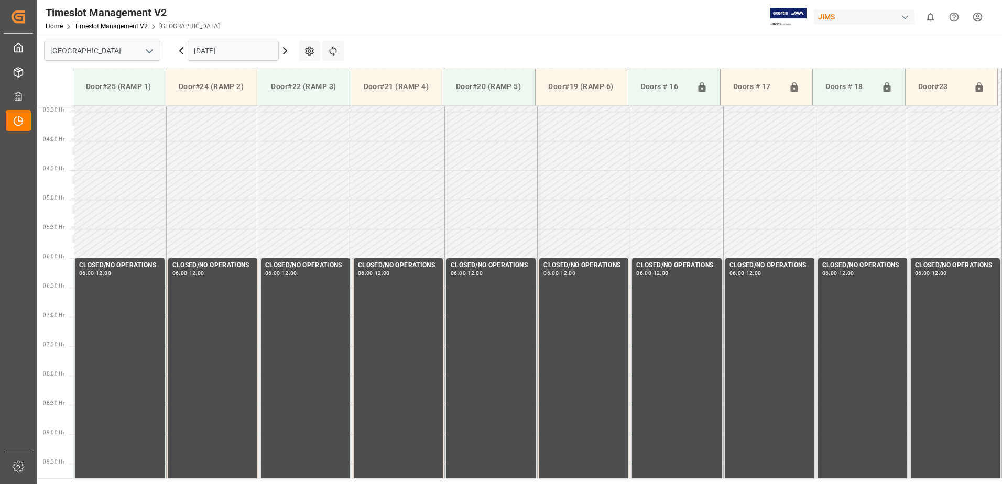
scroll to position [346, 0]
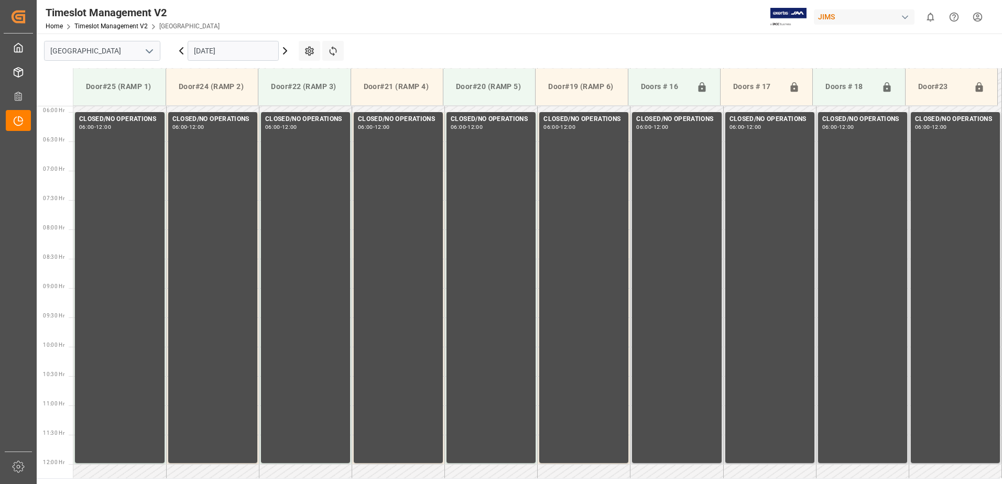
click at [180, 51] on icon at bounding box center [181, 51] width 3 height 6
click at [285, 48] on icon at bounding box center [285, 51] width 13 height 13
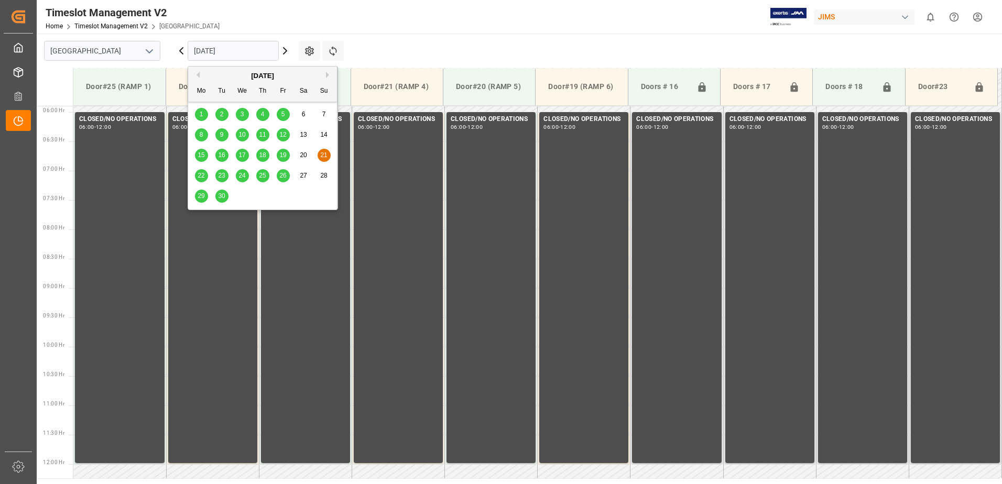
click at [259, 47] on input "[DATE]" at bounding box center [233, 51] width 91 height 20
click at [327, 74] on button "Next Month" at bounding box center [329, 75] width 6 height 6
click at [200, 134] on span "6" at bounding box center [202, 134] width 4 height 7
